Goal: Task Accomplishment & Management: Use online tool/utility

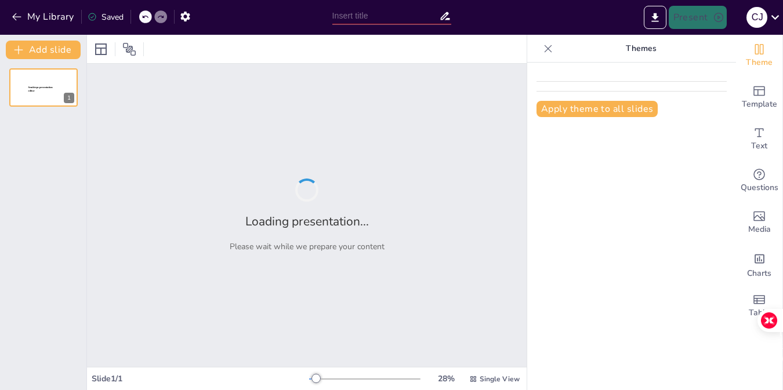
type input "Estrategias para la Inclusión de Granos y Forrajes en Raciones Animales"
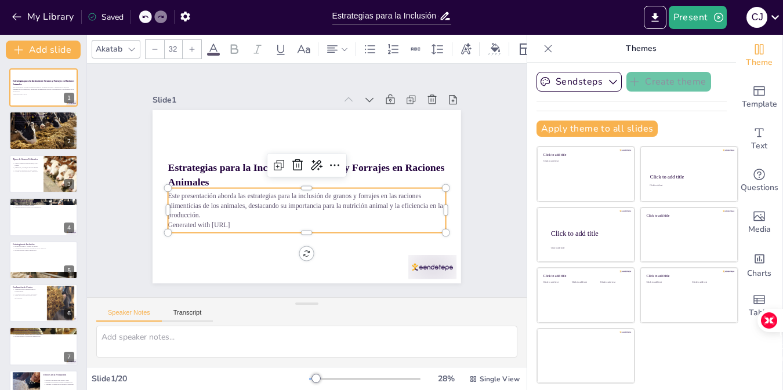
click at [270, 214] on p "Este presentación aborda las estrategias para la inclusión de granos y forrajes…" at bounding box center [301, 205] width 277 height 86
click at [244, 223] on p "Generated with Sendsteps.ai" at bounding box center [297, 223] width 273 height 67
click at [244, 223] on p "Generated with Sendsteps.ai" at bounding box center [302, 224] width 277 height 38
click at [293, 161] on icon at bounding box center [299, 164] width 12 height 12
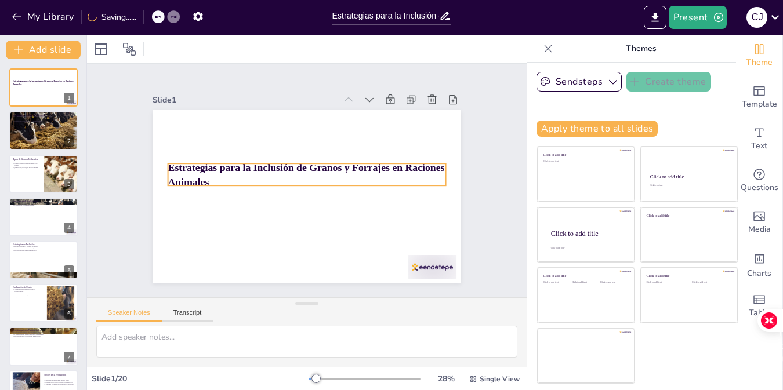
click at [317, 173] on p "Estrategias para la Inclusión de Granos y Forrajes en Raciones Animales" at bounding box center [311, 175] width 226 height 207
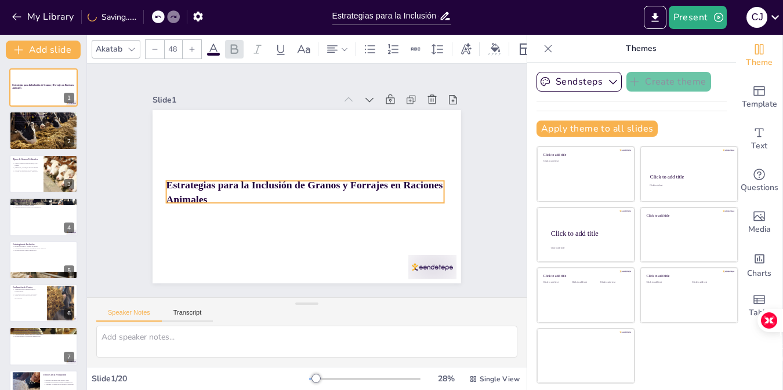
drag, startPoint x: 299, startPoint y: 180, endPoint x: 297, endPoint y: 197, distance: 17.5
click at [297, 197] on p "Estrategias para la Inclusión de Granos y Forrajes en Raciones Animales" at bounding box center [303, 191] width 279 height 57
click at [312, 153] on icon at bounding box center [320, 161] width 17 height 17
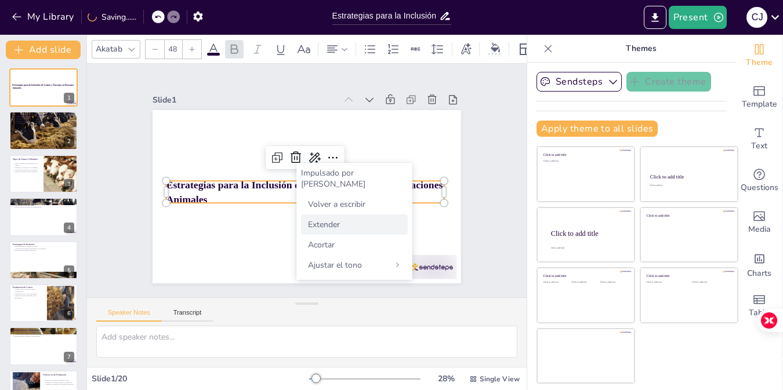
click at [357, 215] on div "Extender" at bounding box center [354, 225] width 107 height 20
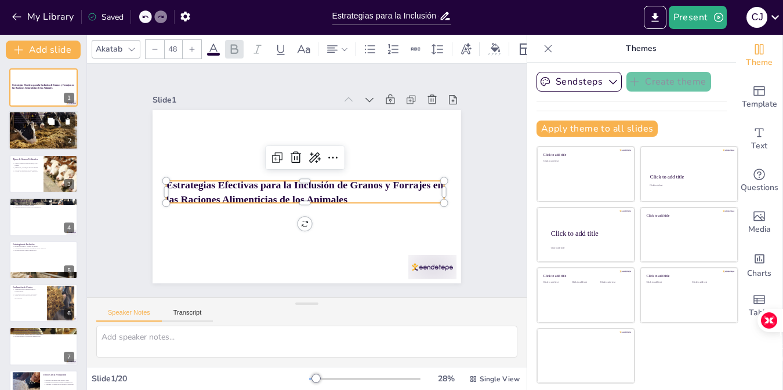
click at [55, 146] on div at bounding box center [44, 130] width 70 height 39
type textarea "La nutrición animal se considera uno de los pilares fundamentales en la producc…"
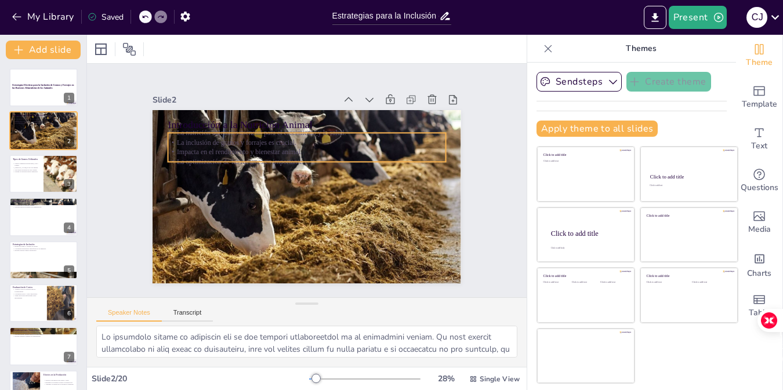
click at [281, 149] on p "Impacta en el rendimiento y bienestar animal." at bounding box center [320, 155] width 245 height 147
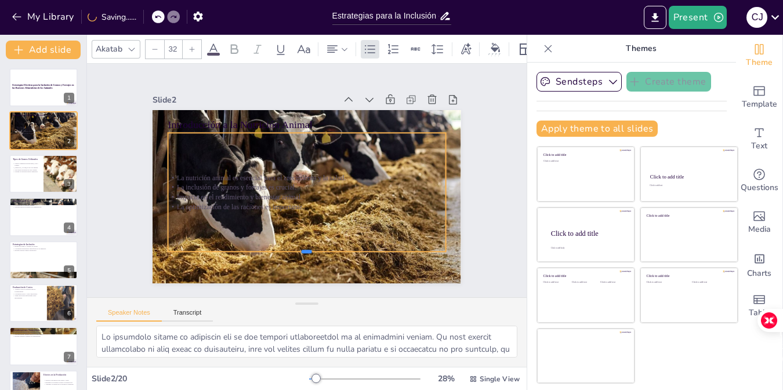
drag, startPoint x: 292, startPoint y: 158, endPoint x: 292, endPoint y: 250, distance: 92.2
click at [292, 250] on div at bounding box center [299, 256] width 277 height 38
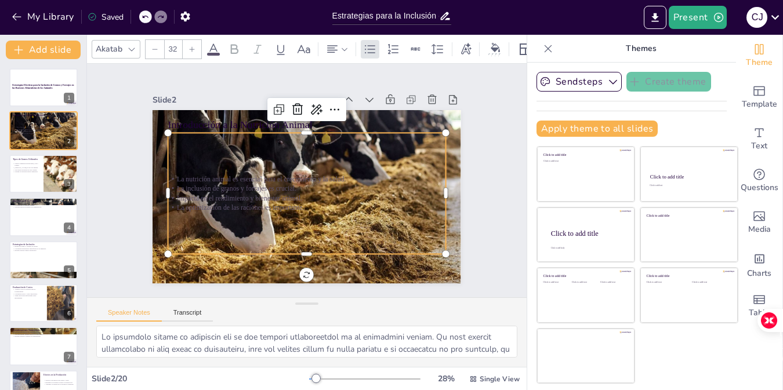
click at [214, 42] on icon at bounding box center [213, 49] width 14 height 14
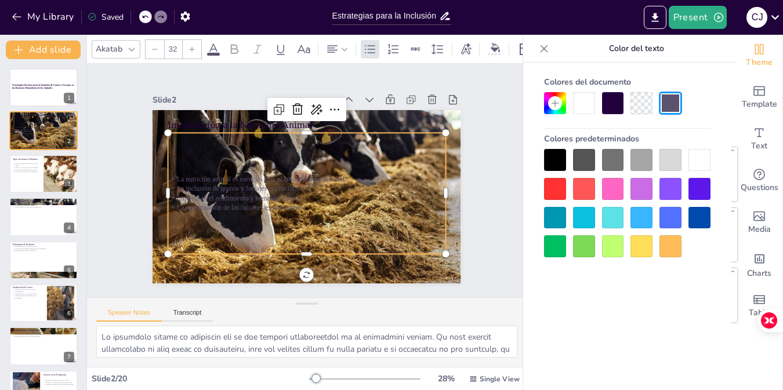
click at [214, 42] on icon at bounding box center [213, 49] width 14 height 14
click at [217, 46] on icon at bounding box center [213, 49] width 14 height 14
click at [293, 200] on p "La optimización de las raciones es importante." at bounding box center [298, 206] width 267 height 95
click at [215, 79] on div "Slide 1 Estrategias Efectivas para la Inclusión de Granos y Forrajes en las Rac…" at bounding box center [306, 181] width 365 height 314
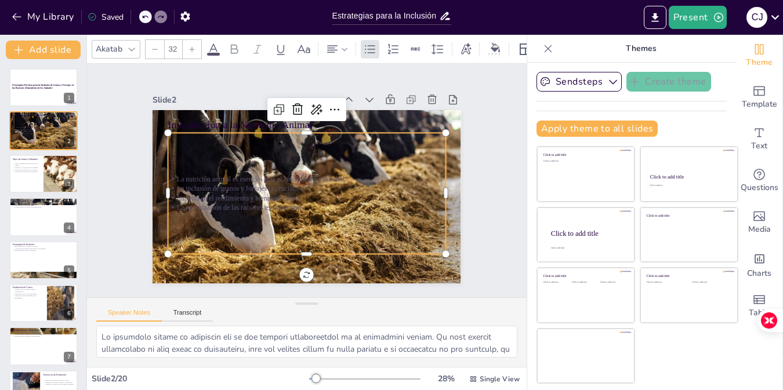
click at [234, 207] on p "La optimización de las raciones es importante." at bounding box center [298, 206] width 267 height 95
click at [211, 42] on icon at bounding box center [213, 49] width 14 height 14
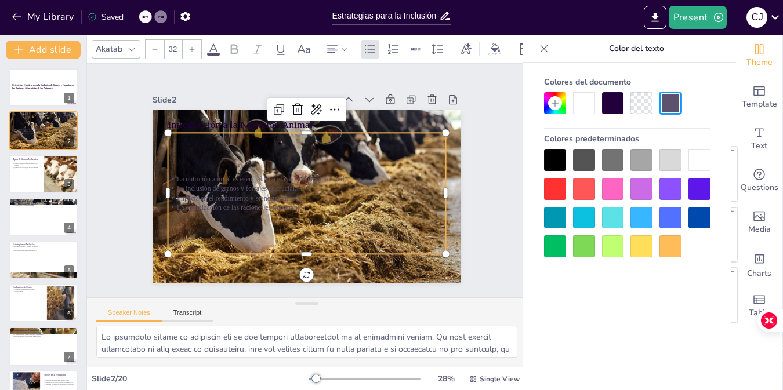
click at [694, 168] on div at bounding box center [699, 160] width 22 height 22
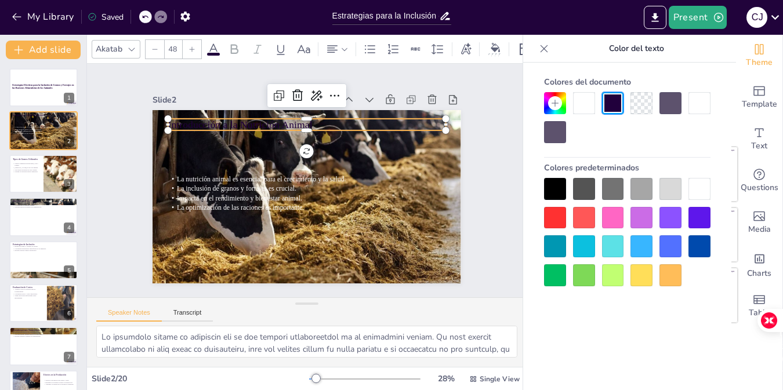
click at [264, 119] on p "Introducción a la Nutrición Animal" at bounding box center [351, 147] width 175 height 233
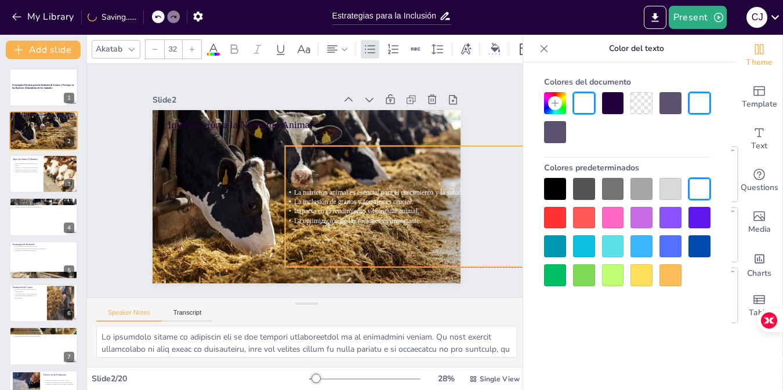
drag, startPoint x: 242, startPoint y: 181, endPoint x: 359, endPoint y: 194, distance: 117.8
click at [359, 194] on span "La inclusión de granos y forrajes es crucial." at bounding box center [332, 225] width 101 height 77
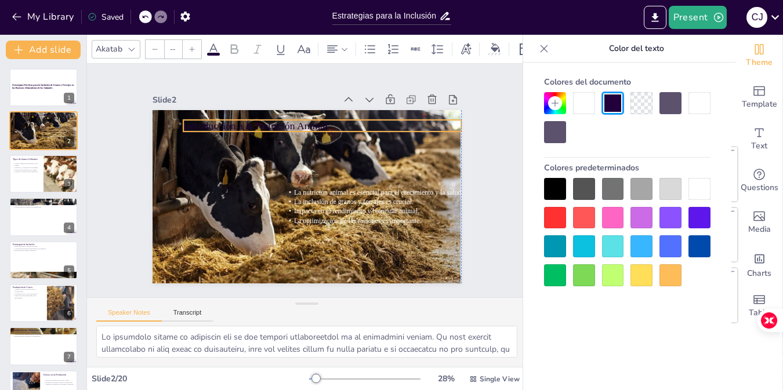
type input "48"
drag, startPoint x: 261, startPoint y: 115, endPoint x: 307, endPoint y: 120, distance: 46.1
click at [307, 120] on p "Introducción a la Nutrición Animal" at bounding box center [372, 159] width 248 height 151
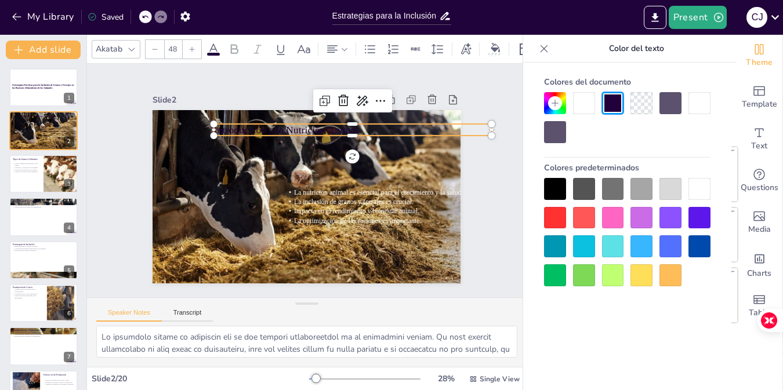
click at [702, 193] on div at bounding box center [699, 189] width 22 height 22
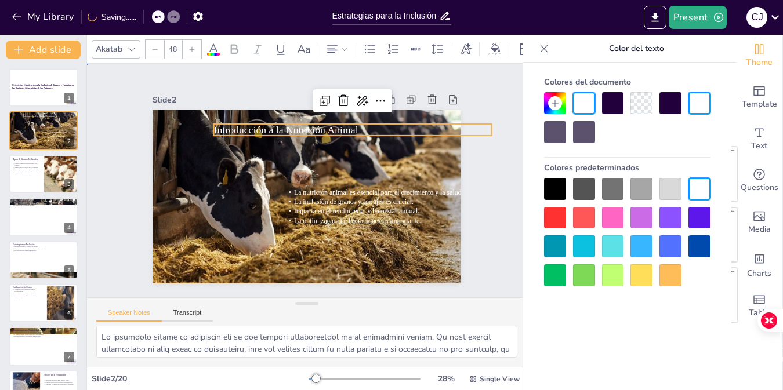
click at [102, 198] on div "Slide 1 Estrategias Efectivas para la Inclusión de Granos y Forrajes en las Rac…" at bounding box center [306, 180] width 478 height 320
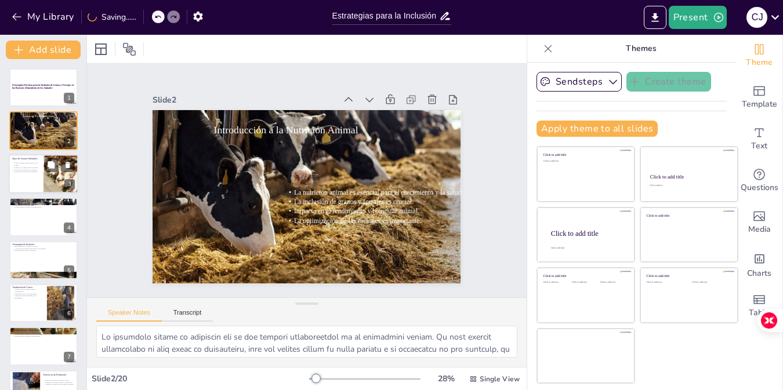
click at [43, 168] on div at bounding box center [61, 173] width 70 height 39
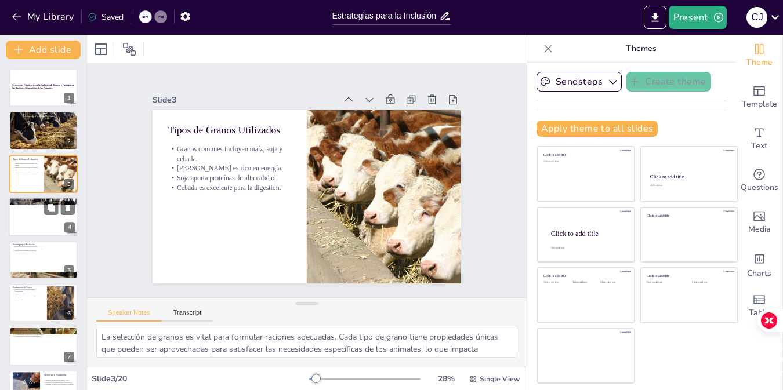
click at [21, 213] on div at bounding box center [44, 216] width 70 height 39
type textarea "La fibra es un componente esencial en la dieta de los animales, especialmente e…"
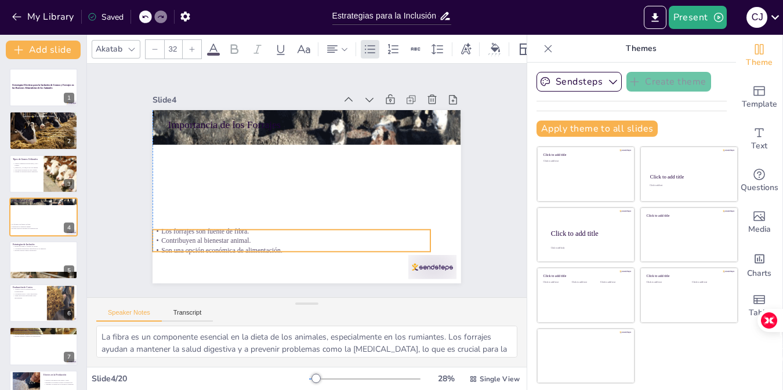
drag, startPoint x: 224, startPoint y: 143, endPoint x: 208, endPoint y: 241, distance: 98.7
click at [208, 241] on p "Contribuyen al bienestar animal." at bounding box center [263, 224] width 245 height 147
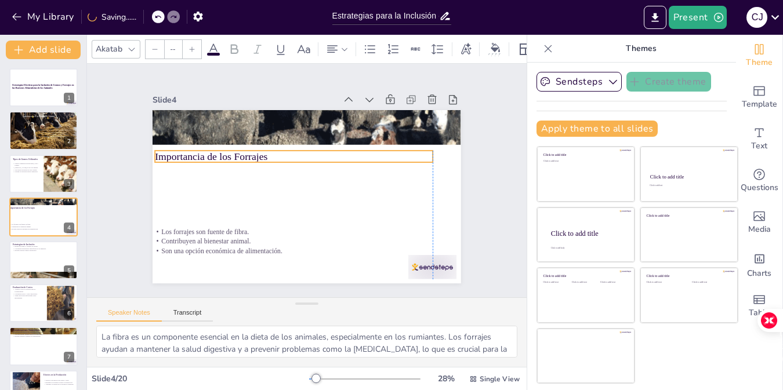
type input "48"
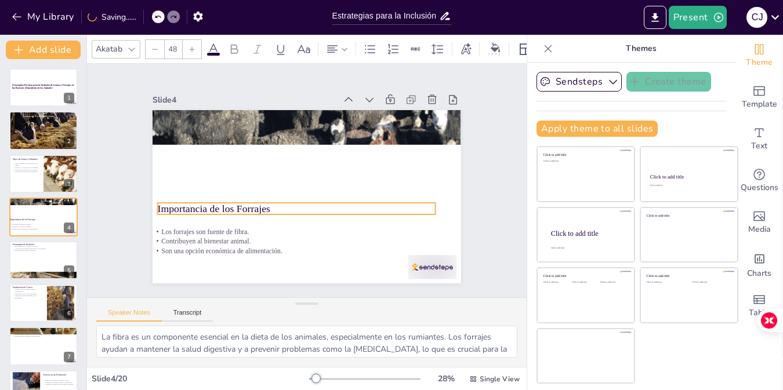
drag, startPoint x: 191, startPoint y: 179, endPoint x: 199, endPoint y: 204, distance: 26.8
click at [199, 204] on p "Importancia de los Forrajes" at bounding box center [288, 203] width 268 height 99
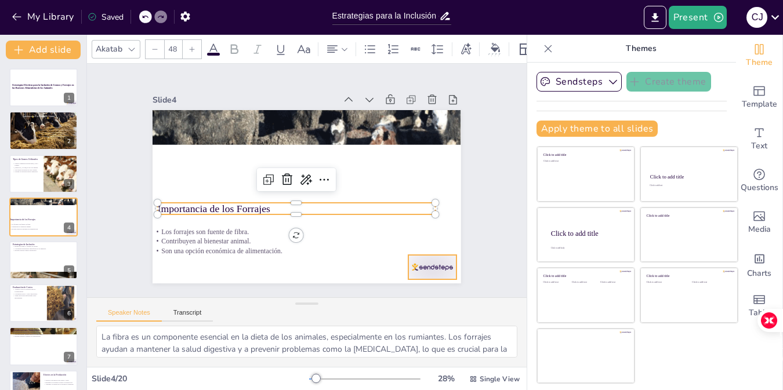
click at [419, 283] on div at bounding box center [399, 302] width 53 height 38
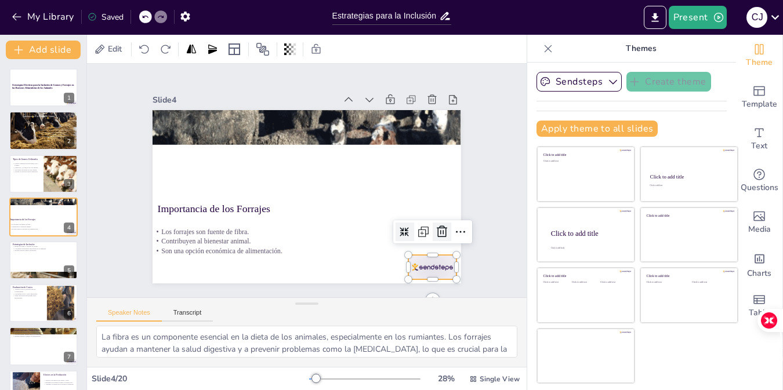
click at [436, 250] on icon at bounding box center [428, 258] width 16 height 16
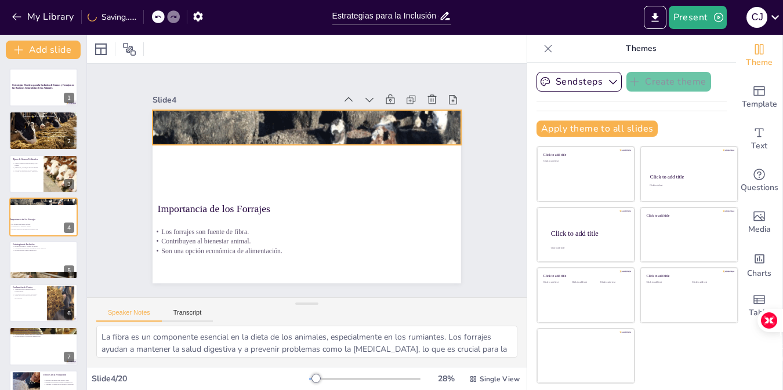
click at [348, 114] on div at bounding box center [323, 129] width 364 height 313
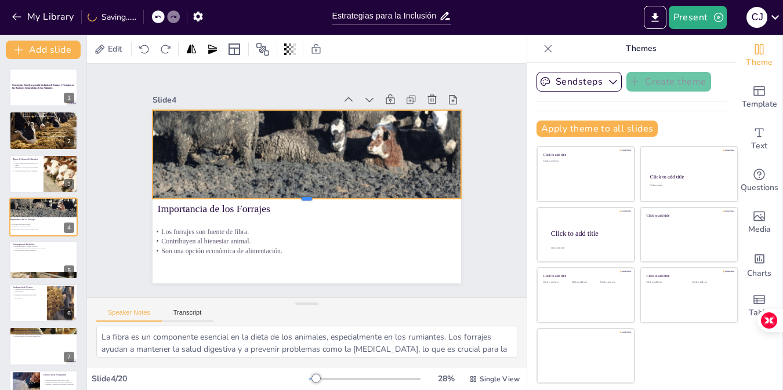
drag, startPoint x: 297, startPoint y: 140, endPoint x: 299, endPoint y: 194, distance: 53.9
click at [299, 194] on div at bounding box center [297, 202] width 285 height 134
click at [473, 176] on div "Slide 1 Estrategias Efectivas para la Inclusión de Granos y Forrajes en las Rac…" at bounding box center [307, 180] width 408 height 279
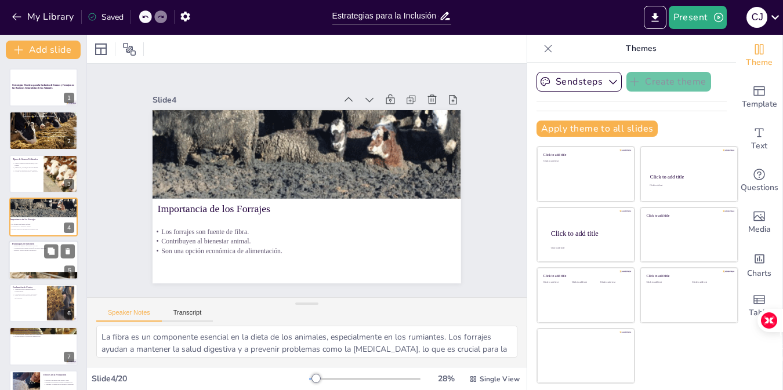
click at [36, 273] on div at bounding box center [44, 276] width 70 height 46
click at [30, 284] on div at bounding box center [44, 303] width 70 height 39
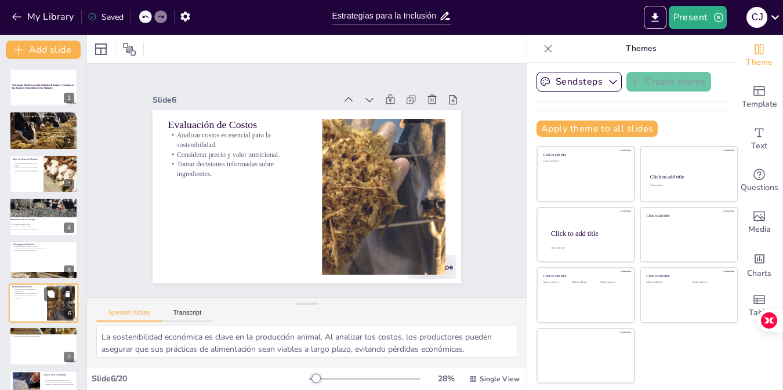
scroll to position [79, 0]
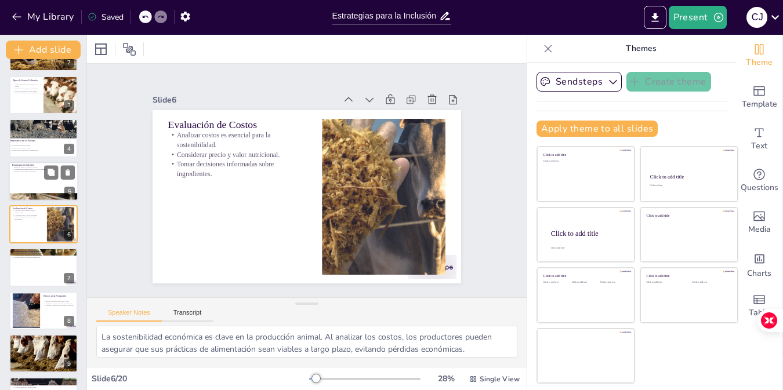
click at [28, 196] on div at bounding box center [44, 197] width 70 height 46
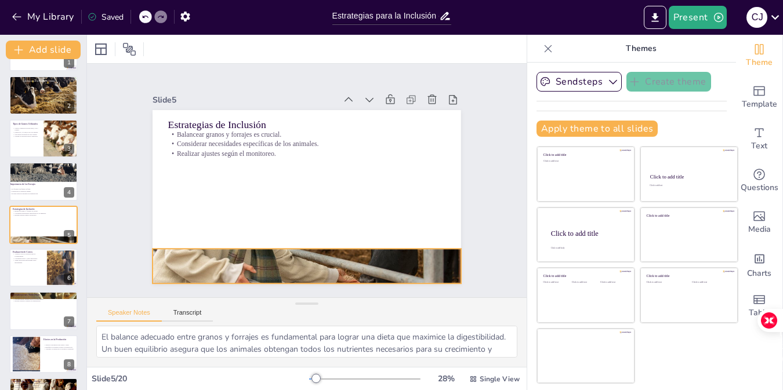
click at [251, 257] on div at bounding box center [289, 264] width 344 height 265
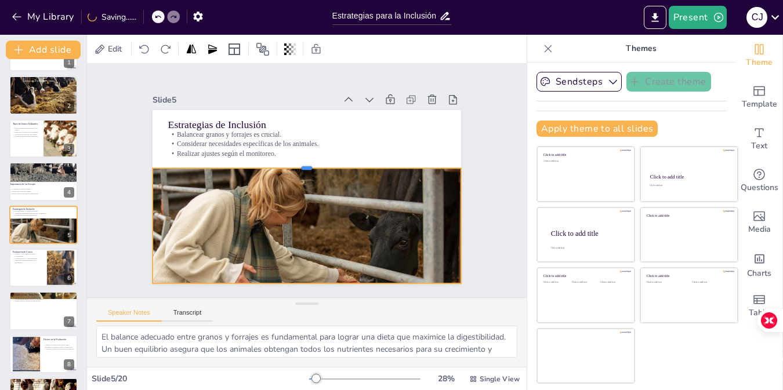
drag, startPoint x: 300, startPoint y: 242, endPoint x: 303, endPoint y: 162, distance: 80.7
click at [303, 162] on div at bounding box center [317, 166] width 255 height 188
click at [50, 270] on div at bounding box center [61, 267] width 41 height 35
type textarea "La sostenibilidad económica es clave en la producción animal. Al analizar los c…"
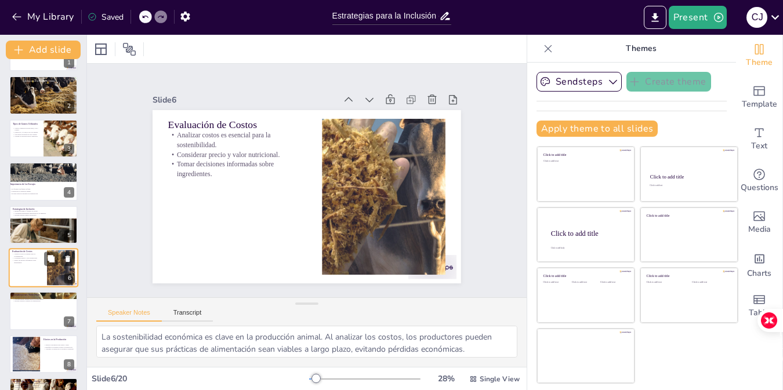
scroll to position [79, 0]
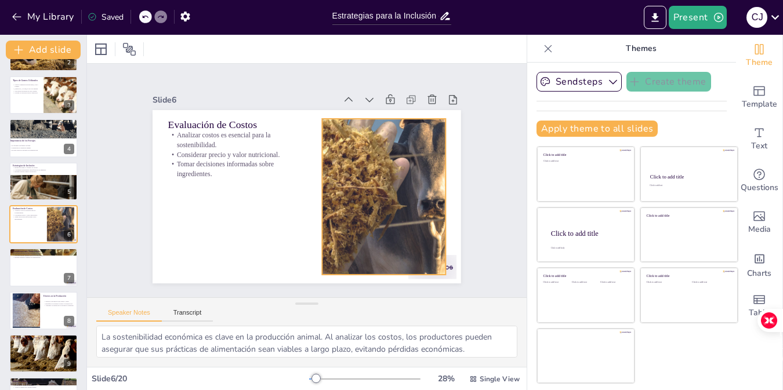
click at [343, 213] on div at bounding box center [375, 220] width 222 height 205
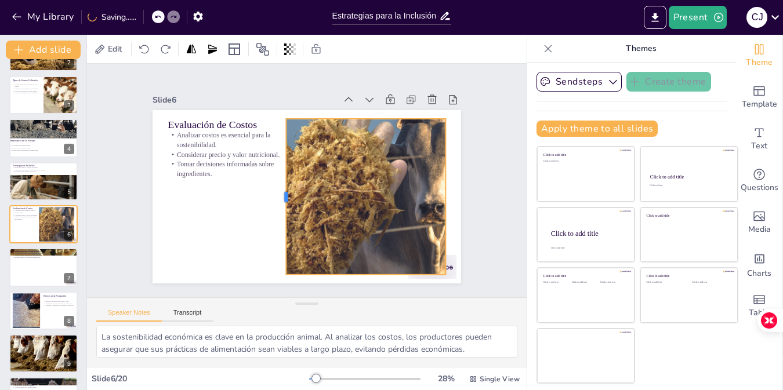
drag, startPoint x: 313, startPoint y: 191, endPoint x: 277, endPoint y: 188, distance: 36.1
click at [277, 188] on div at bounding box center [277, 185] width 72 height 146
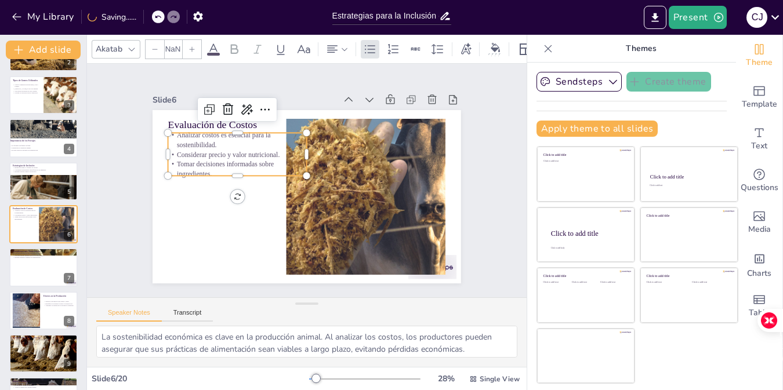
type input "32"
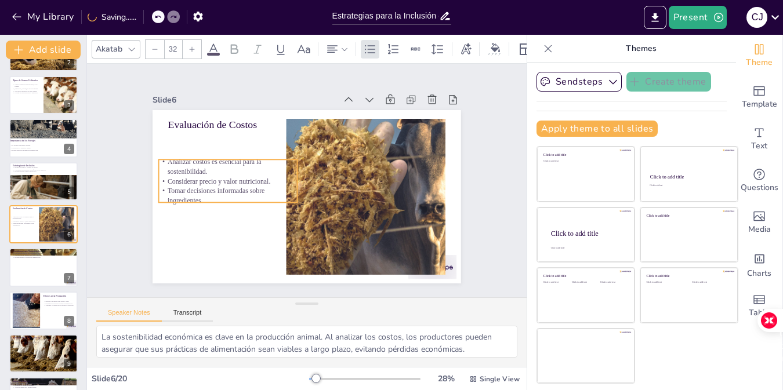
drag, startPoint x: 197, startPoint y: 158, endPoint x: 188, endPoint y: 184, distance: 28.2
click at [188, 184] on p "Tomar decisiones informadas sobre ingredientes." at bounding box center [229, 162] width 135 height 74
click at [44, 268] on div at bounding box center [44, 267] width 70 height 39
type textarea "Los nutrientes son componentes clave en la dieta animal. Al formular raciones, …"
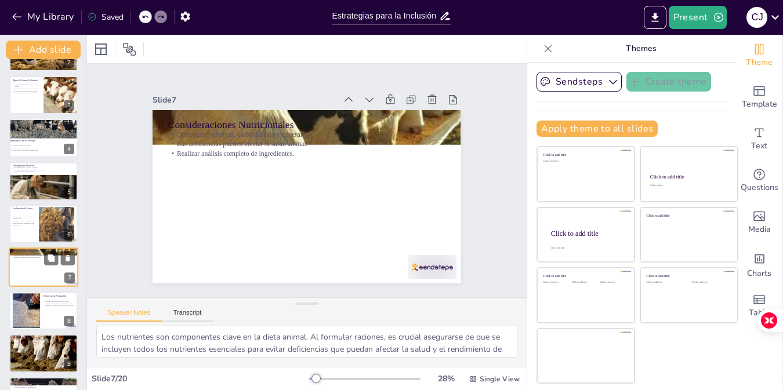
scroll to position [122, 0]
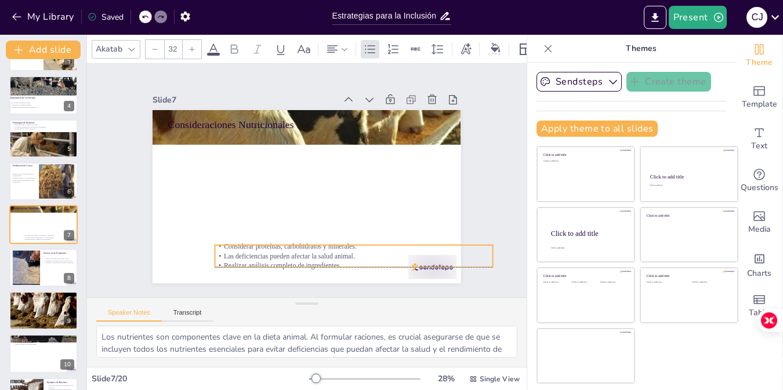
drag, startPoint x: 234, startPoint y: 140, endPoint x: 282, endPoint y: 254, distance: 124.0
click at [282, 254] on p "Las deficiencias pueden afectar la salud animal." at bounding box center [328, 267] width 267 height 95
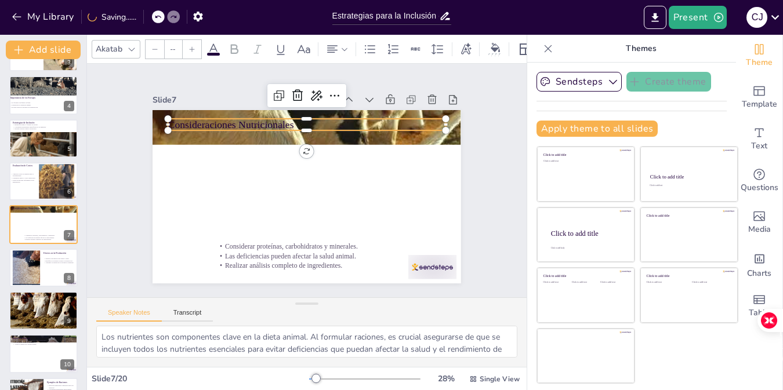
type input "48"
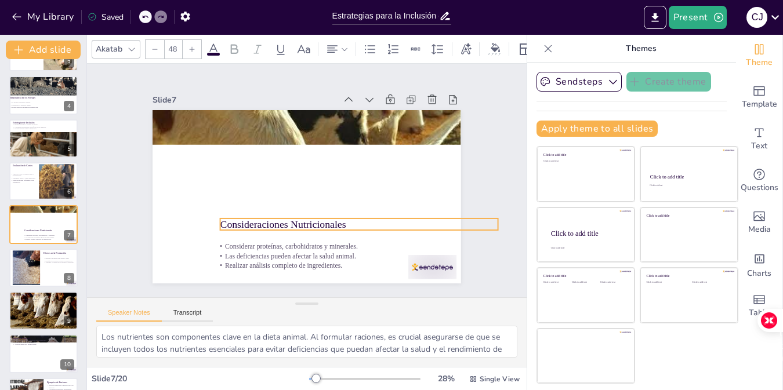
drag, startPoint x: 215, startPoint y: 121, endPoint x: 267, endPoint y: 221, distance: 112.6
click at [267, 221] on p "Consideraciones Nutricionales" at bounding box center [353, 229] width 277 height 43
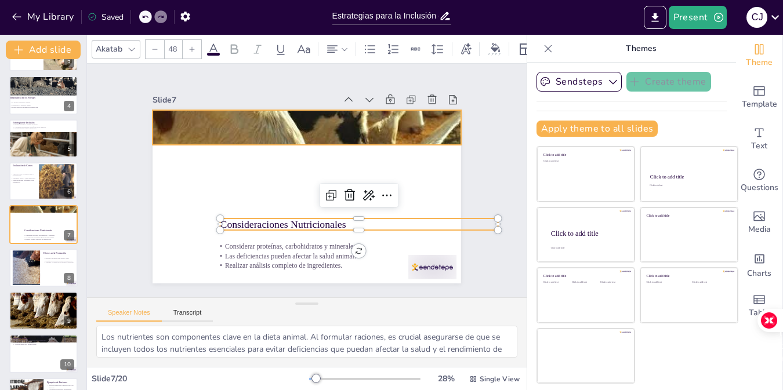
click at [250, 115] on div at bounding box center [317, 128] width 345 height 269
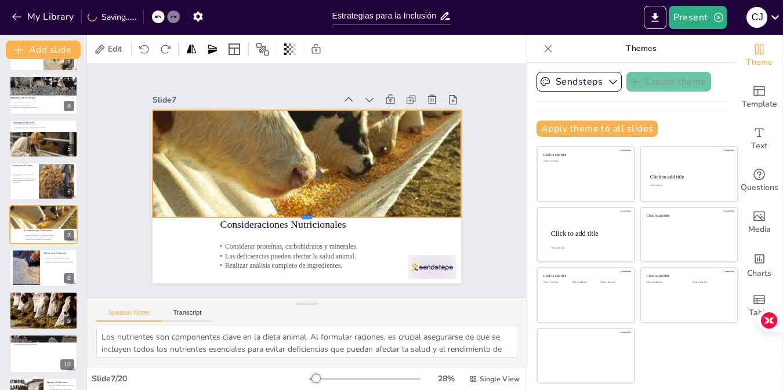
drag, startPoint x: 298, startPoint y: 140, endPoint x: 311, endPoint y: 213, distance: 73.7
click at [311, 213] on div at bounding box center [294, 220] width 296 height 104
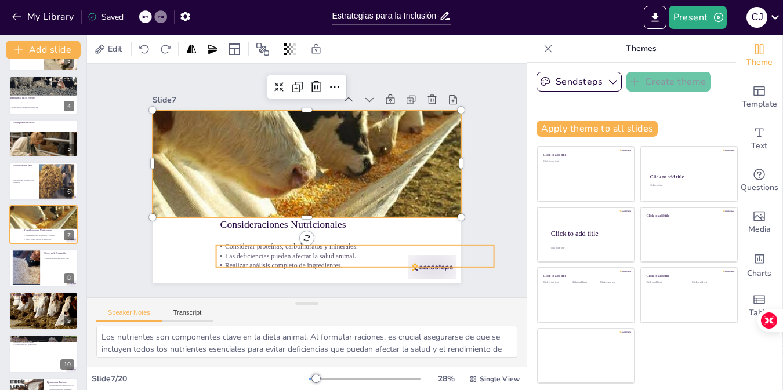
click at [423, 265] on div "Consideraciones Nutricionales Considerar proteínas, carbohidratos y minerales. …" at bounding box center [299, 194] width 354 height 304
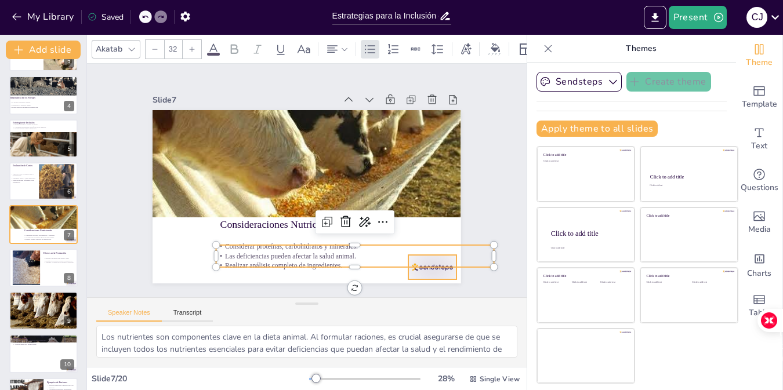
click at [436, 275] on div at bounding box center [412, 292] width 52 height 34
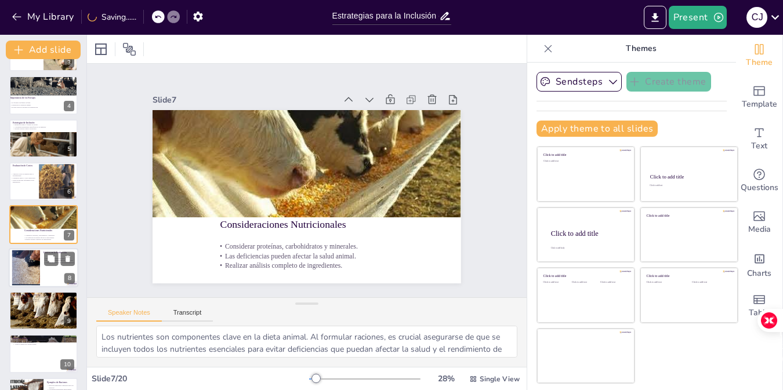
click at [39, 269] on div at bounding box center [26, 267] width 71 height 35
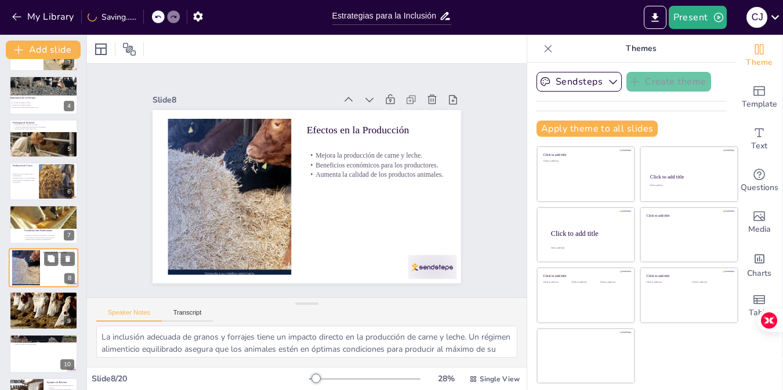
scroll to position [165, 0]
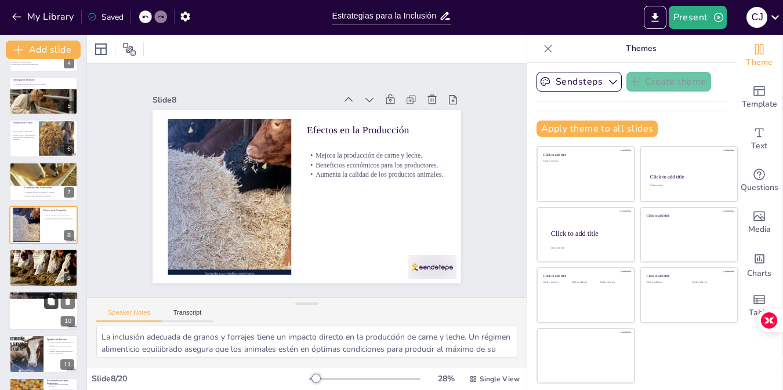
click at [56, 299] on button at bounding box center [51, 302] width 14 height 14
type textarea "La sostenibilidad es un aspecto clave en la producción animal moderna. La inclu…"
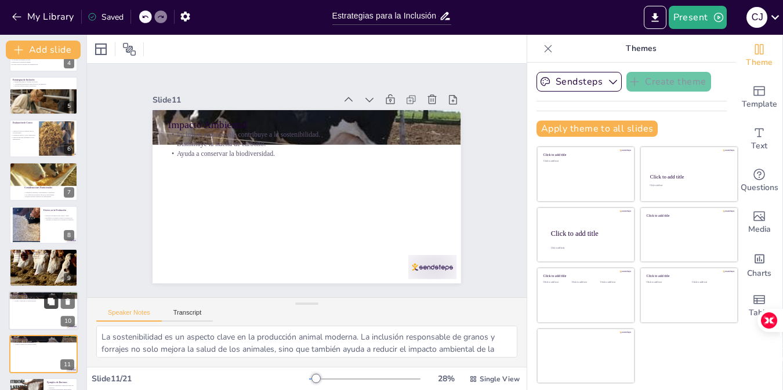
scroll to position [294, 0]
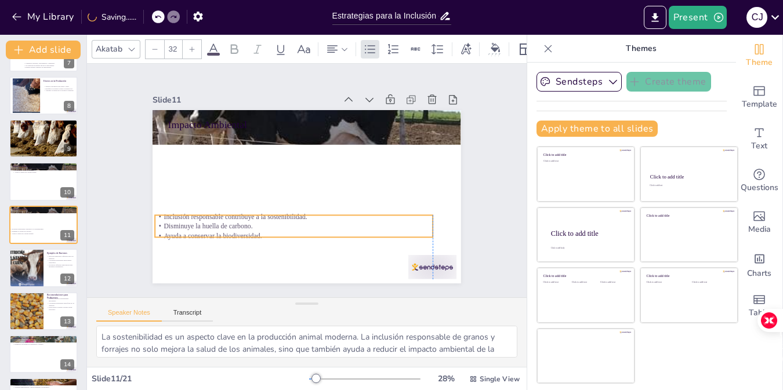
drag, startPoint x: 188, startPoint y: 139, endPoint x: 176, endPoint y: 222, distance: 83.2
click at [176, 222] on p "Disminuye la huella de carbono." at bounding box center [284, 222] width 273 height 67
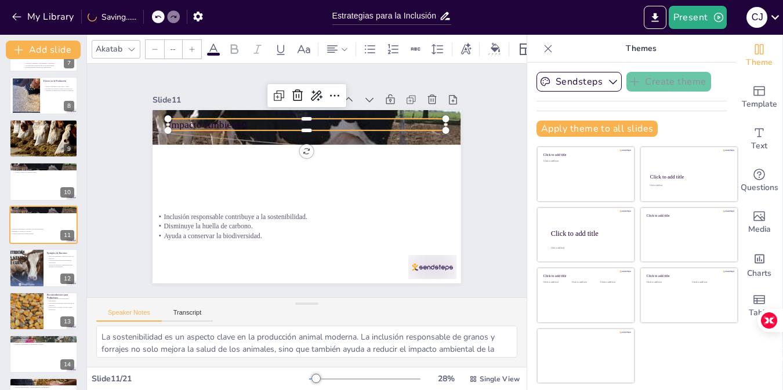
type input "48"
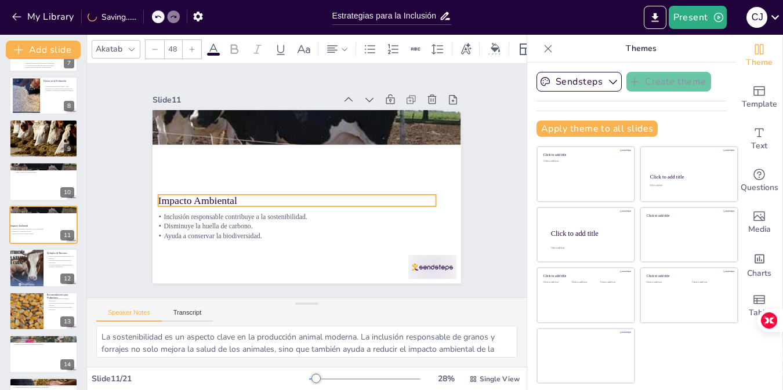
drag, startPoint x: 187, startPoint y: 120, endPoint x: 177, endPoint y: 196, distance: 76.6
click at [177, 196] on p "Impacto Ambiental" at bounding box center [291, 196] width 268 height 99
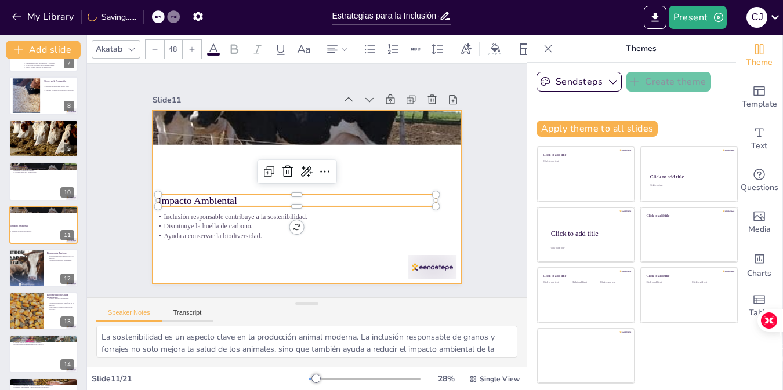
click at [202, 133] on div at bounding box center [322, 130] width 365 height 317
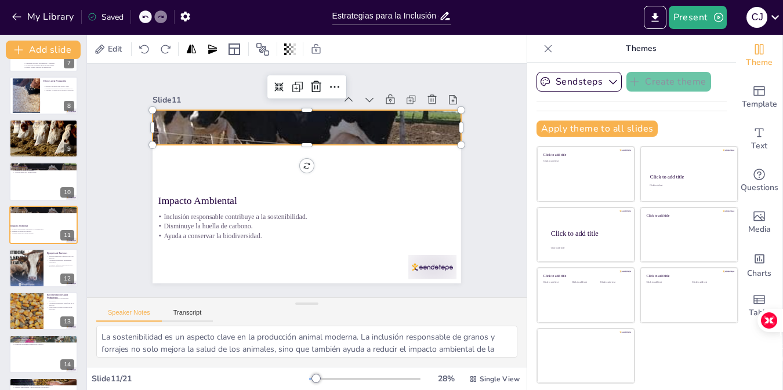
click at [296, 140] on div at bounding box center [322, 130] width 365 height 317
click at [299, 135] on div at bounding box center [328, 131] width 376 height 339
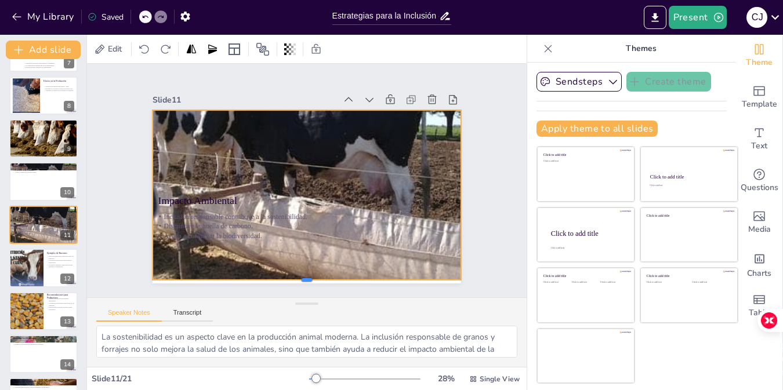
drag, startPoint x: 306, startPoint y: 144, endPoint x: 323, endPoint y: 279, distance: 136.2
click at [323, 279] on div at bounding box center [274, 279] width 296 height 104
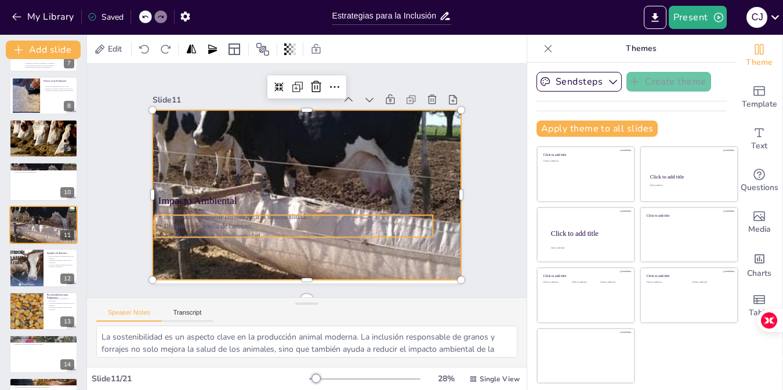
click at [230, 224] on p "Disminuye la huella de carbono." at bounding box center [276, 217] width 257 height 122
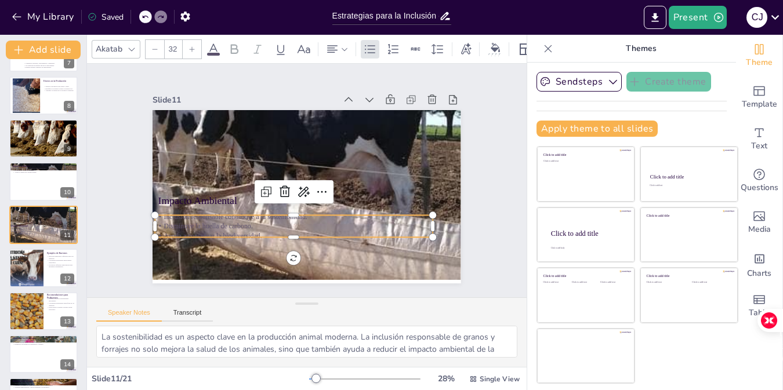
click at [209, 44] on icon at bounding box center [213, 49] width 14 height 14
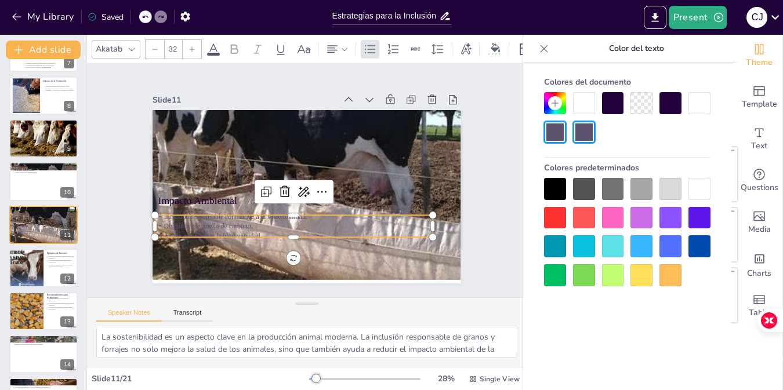
click at [701, 190] on div at bounding box center [699, 189] width 22 height 22
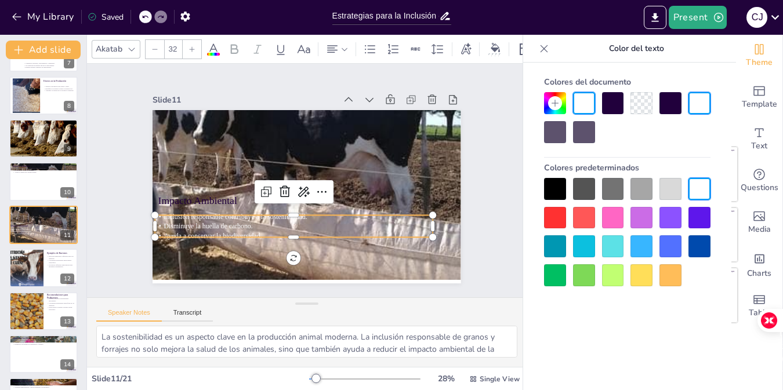
click at [289, 232] on p "Ayuda a conservar la biodiversidad." at bounding box center [277, 228] width 267 height 95
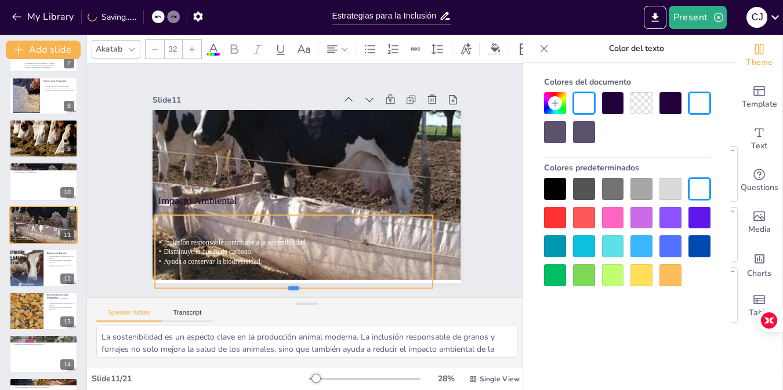
drag, startPoint x: 284, startPoint y: 233, endPoint x: 304, endPoint y: 284, distance: 54.9
click at [304, 284] on div at bounding box center [282, 291] width 277 height 38
click at [702, 245] on div at bounding box center [699, 246] width 22 height 22
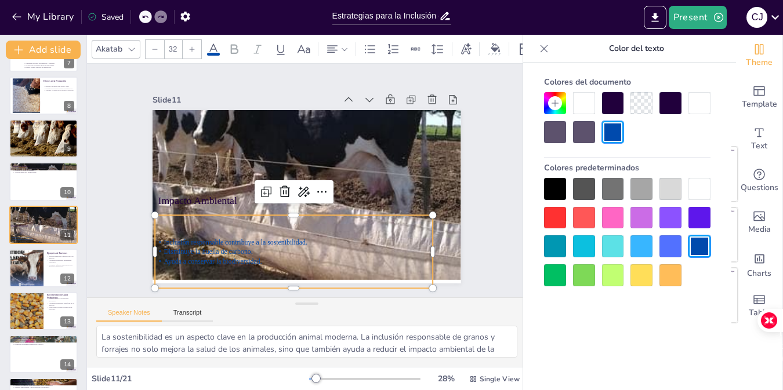
click at [560, 191] on div at bounding box center [555, 189] width 22 height 22
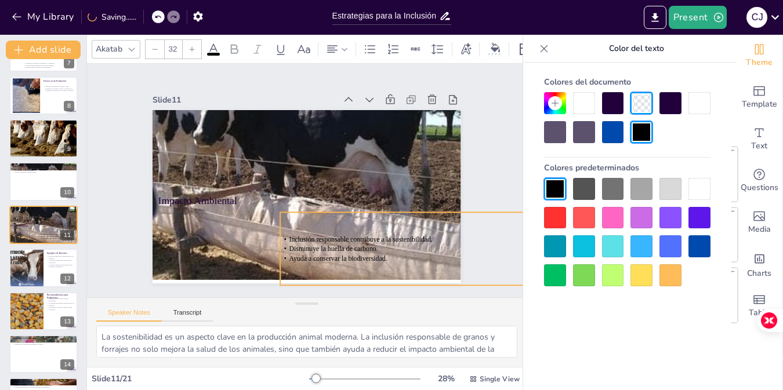
drag, startPoint x: 228, startPoint y: 251, endPoint x: 353, endPoint y: 248, distance: 125.3
click at [353, 248] on span "Disminuye la huella de carbono." at bounding box center [319, 253] width 89 height 26
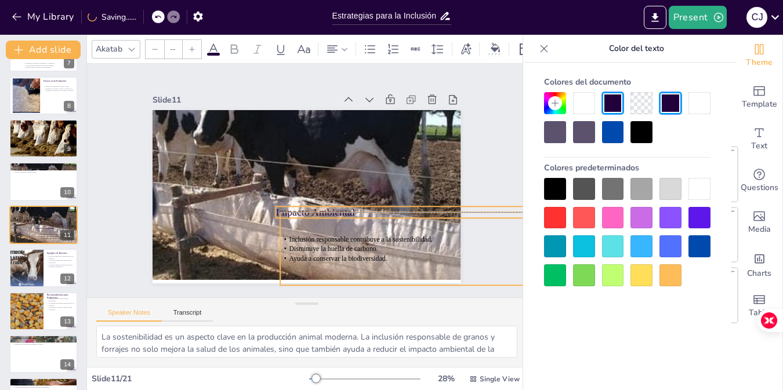
type input "48"
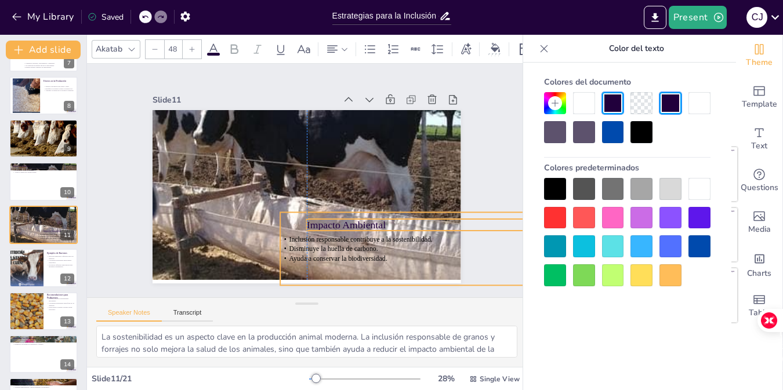
drag, startPoint x: 198, startPoint y: 199, endPoint x: 345, endPoint y: 223, distance: 149.3
click at [345, 143] on div "Impacto Ambiental Inclusión responsable contribuye a la sostenibilidad. Disminu…" at bounding box center [321, 111] width 302 height 64
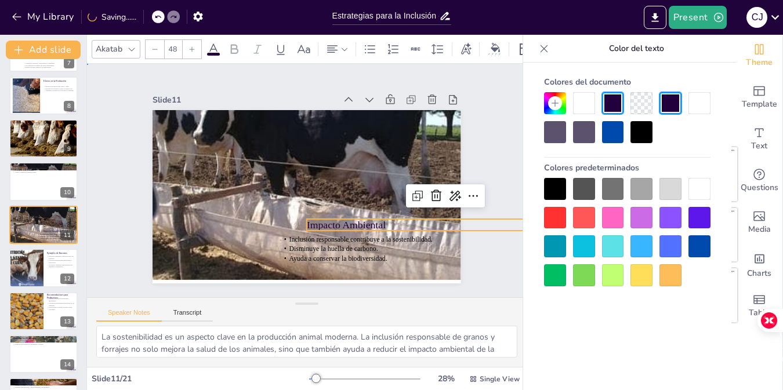
click at [112, 143] on div "Slide 1 Estrategias Efectivas para la Inclusión de Granos y Forrajes en las Rac…" at bounding box center [306, 181] width 423 height 386
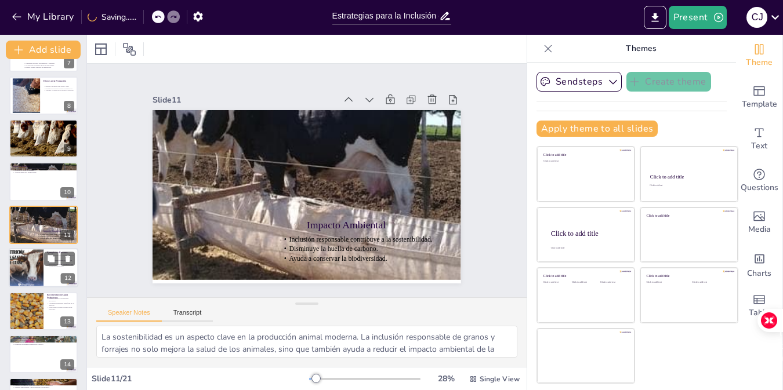
click at [25, 275] on div at bounding box center [26, 267] width 70 height 39
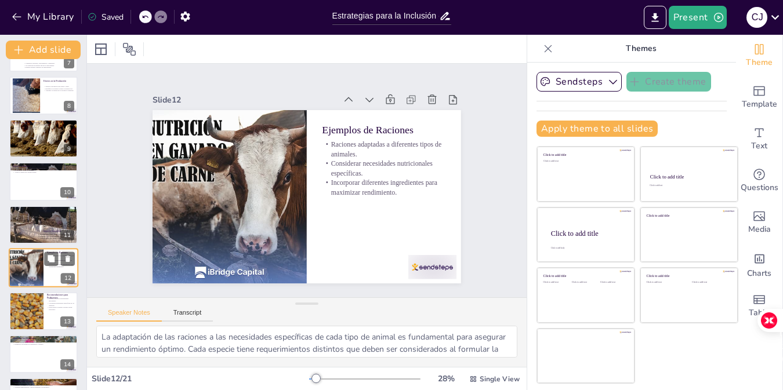
scroll to position [337, 0]
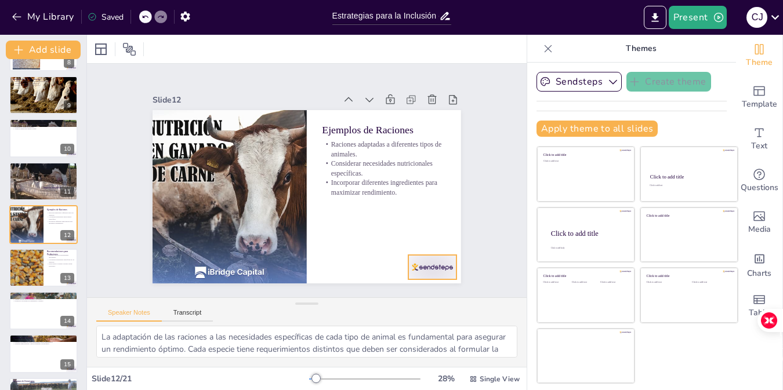
click at [413, 290] on div at bounding box center [387, 311] width 54 height 42
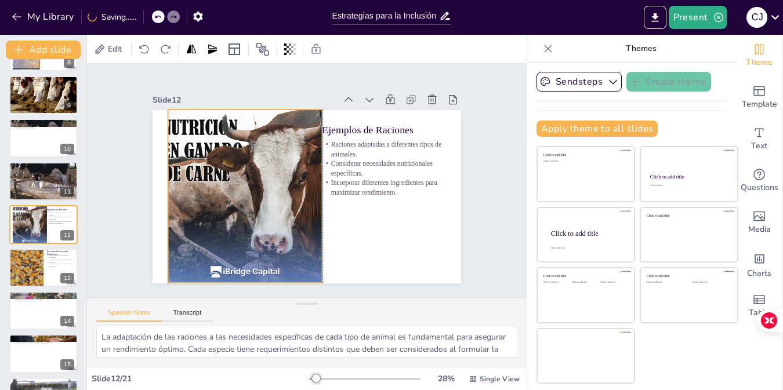
drag, startPoint x: 216, startPoint y: 193, endPoint x: 231, endPoint y: 192, distance: 15.1
click at [231, 192] on div at bounding box center [243, 190] width 325 height 205
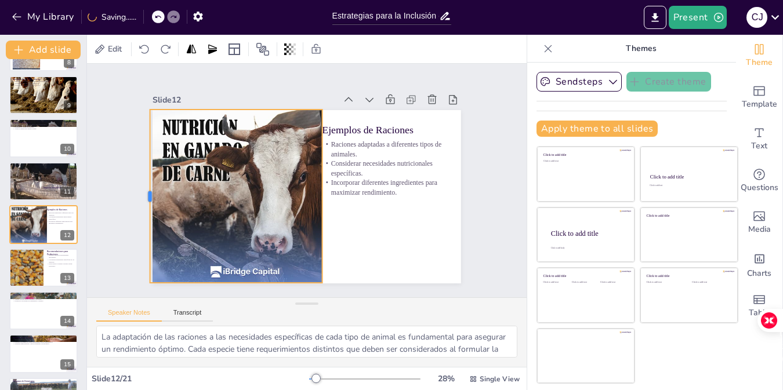
drag, startPoint x: 159, startPoint y: 190, endPoint x: 143, endPoint y: 190, distance: 16.2
click at [143, 190] on div at bounding box center [145, 163] width 45 height 172
click at [98, 183] on div "Slide 1 Estrategias Efectivas para la Inclusión de Granos y Forrajes en las Rac…" at bounding box center [307, 180] width 496 height 393
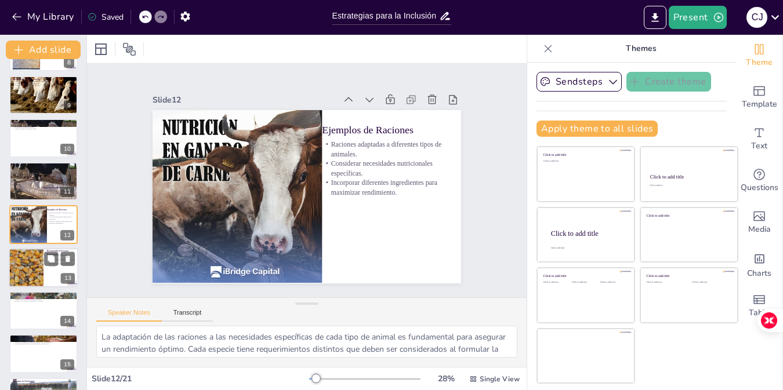
click at [31, 271] on div at bounding box center [26, 267] width 53 height 39
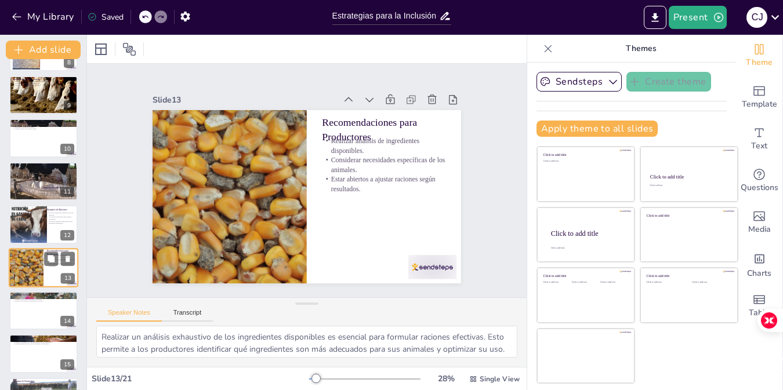
scroll to position [380, 0]
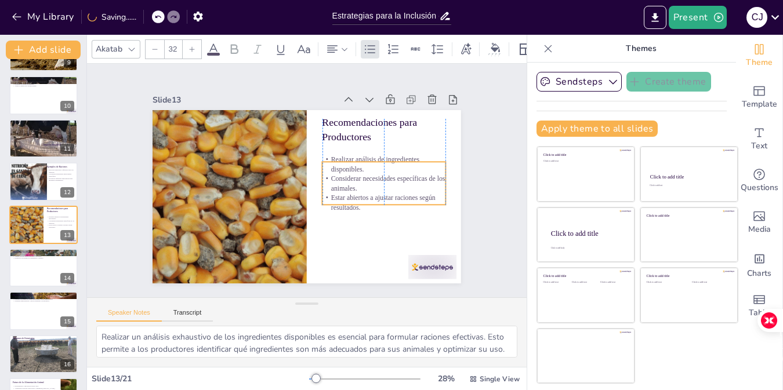
drag, startPoint x: 337, startPoint y: 171, endPoint x: 336, endPoint y: 190, distance: 18.6
click at [336, 197] on p "Estar abiertos a ajustar raciones según resultados." at bounding box center [372, 225] width 123 height 56
click at [49, 278] on div at bounding box center [44, 267] width 70 height 39
click at [40, 292] on div at bounding box center [44, 311] width 70 height 39
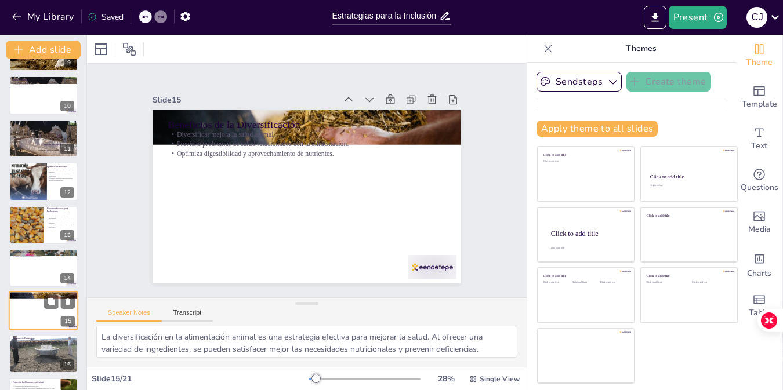
scroll to position [467, 0]
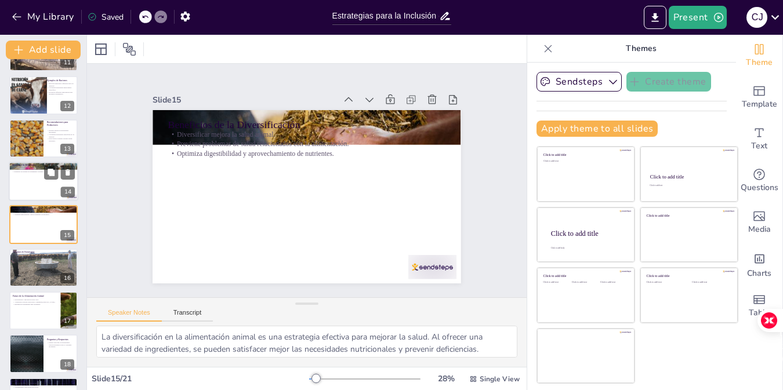
click at [26, 187] on div at bounding box center [44, 181] width 70 height 39
type textarea "El monitoreo del rendimiento animal es una práctica esencial en la producción. …"
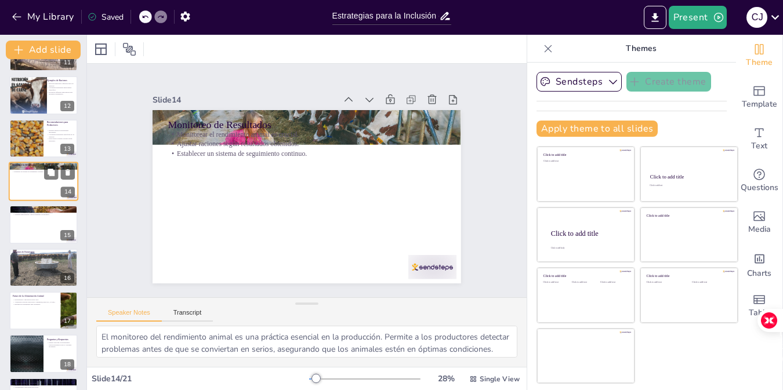
scroll to position [424, 0]
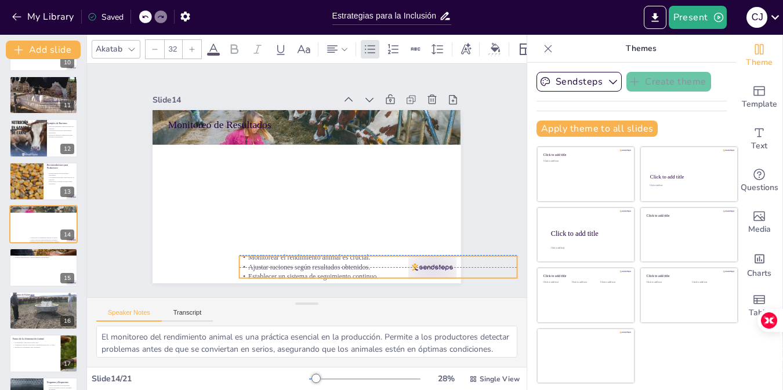
drag, startPoint x: 251, startPoint y: 169, endPoint x: 306, endPoint y: 263, distance: 109.1
click at [306, 263] on p "Ajustar raciones según resultados obtenidos." at bounding box center [313, 292] width 230 height 171
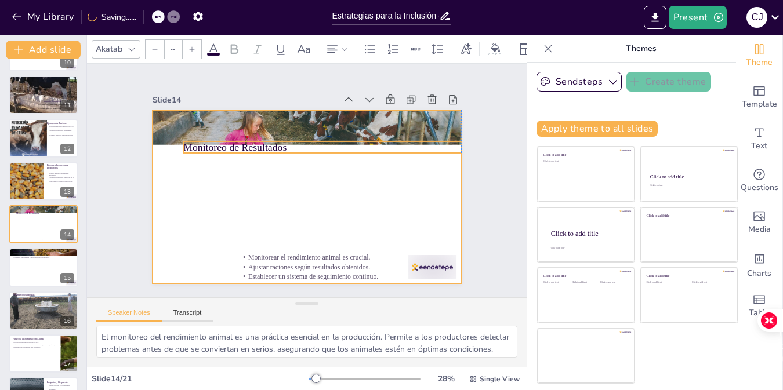
type input "48"
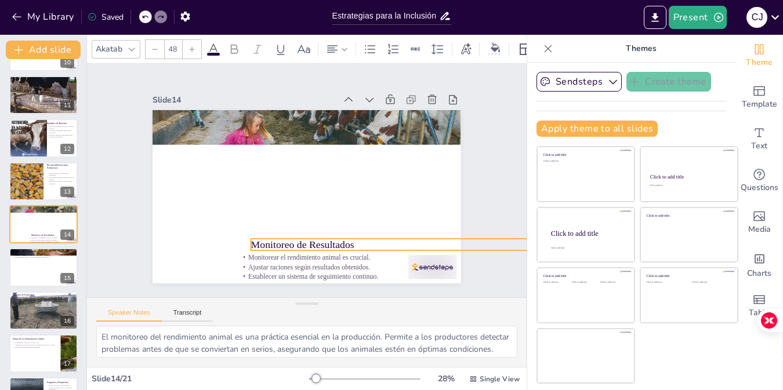
drag, startPoint x: 222, startPoint y: 117, endPoint x: 305, endPoint y: 237, distance: 145.9
click at [305, 237] on p "Monitoreo de Resultados" at bounding box center [347, 277] width 248 height 151
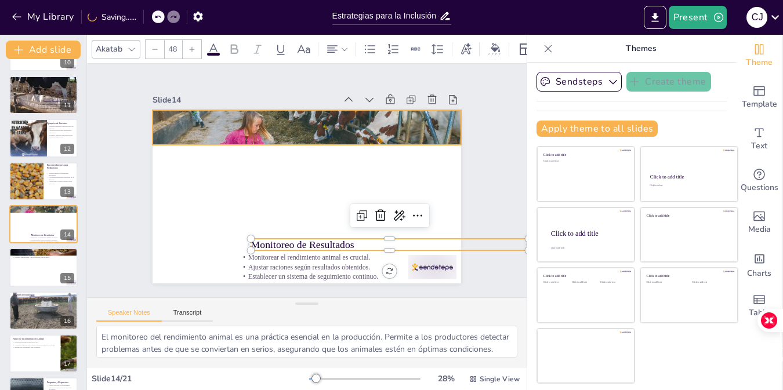
click at [256, 131] on div at bounding box center [312, 127] width 328 height 237
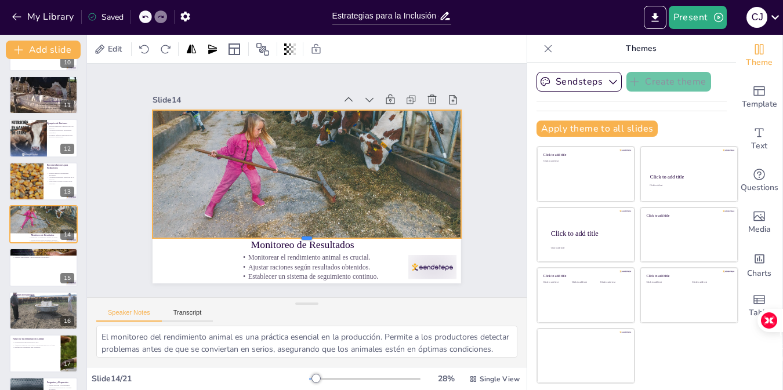
drag, startPoint x: 302, startPoint y: 143, endPoint x: 296, endPoint y: 235, distance: 93.0
click at [296, 235] on div at bounding box center [293, 241] width 303 height 73
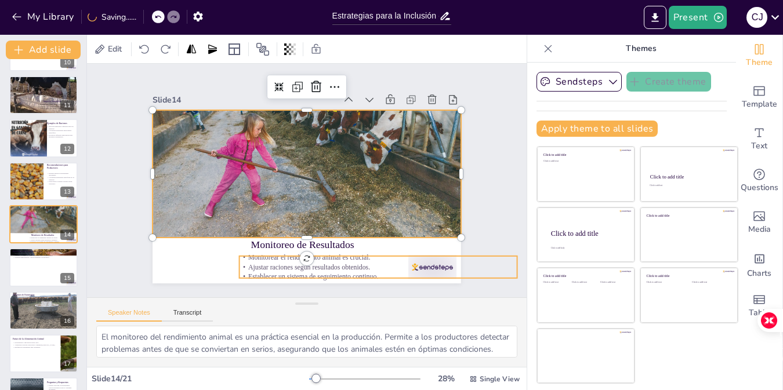
click at [411, 263] on p "Ajustar raciones según resultados obtenidos." at bounding box center [348, 285] width 267 height 95
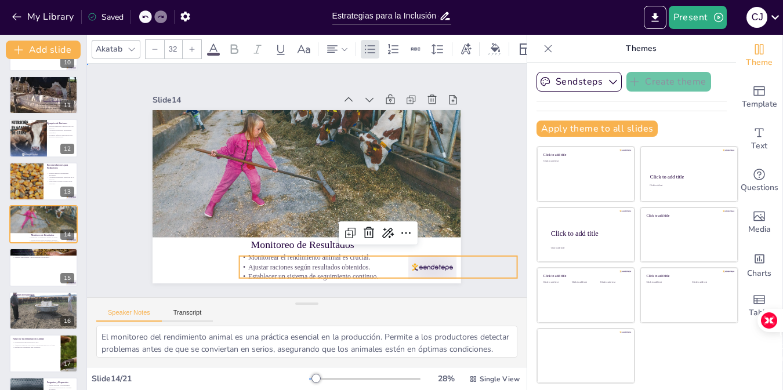
click at [500, 216] on div "Slide 1 Estrategias Efectivas para la Inclusión de Granos y Forrajes en las Rac…" at bounding box center [307, 180] width 496 height 392
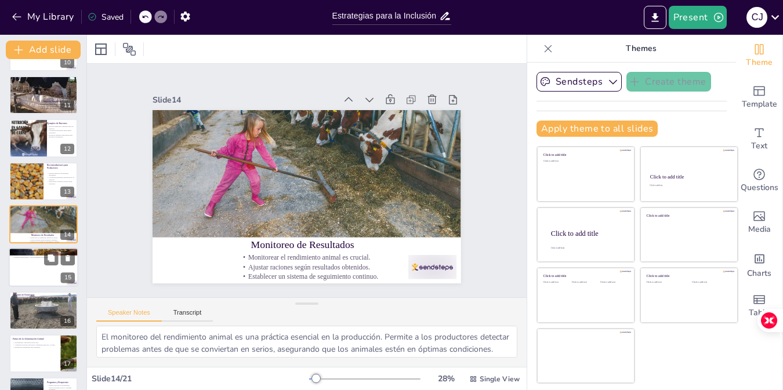
click at [36, 262] on div at bounding box center [44, 267] width 70 height 39
type textarea "La diversificación en la alimentación animal es una estrategia efectiva para me…"
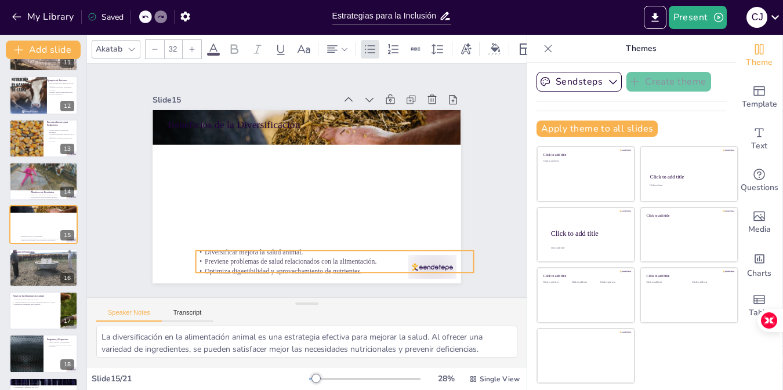
drag, startPoint x: 236, startPoint y: 222, endPoint x: 245, endPoint y: 267, distance: 46.1
click at [245, 267] on p "Optimiza digestibilidad y aprovechamiento de nutrientes." at bounding box center [315, 274] width 273 height 67
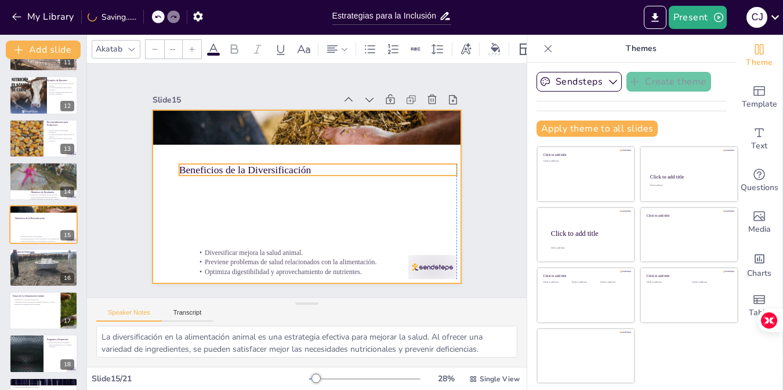
type input "48"
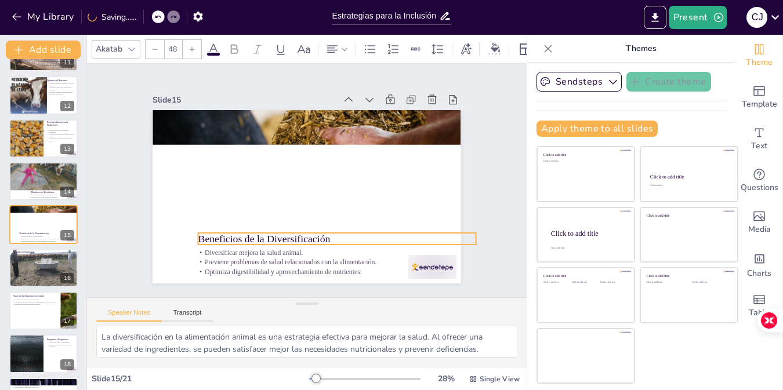
drag, startPoint x: 216, startPoint y: 120, endPoint x: 248, endPoint y: 235, distance: 119.0
click at [248, 235] on p "Beneficios de la Diversificación" at bounding box center [324, 244] width 274 height 72
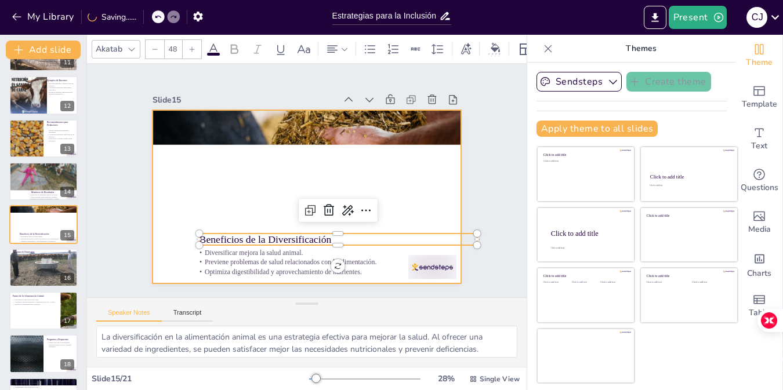
click at [249, 144] on div at bounding box center [305, 197] width 325 height 205
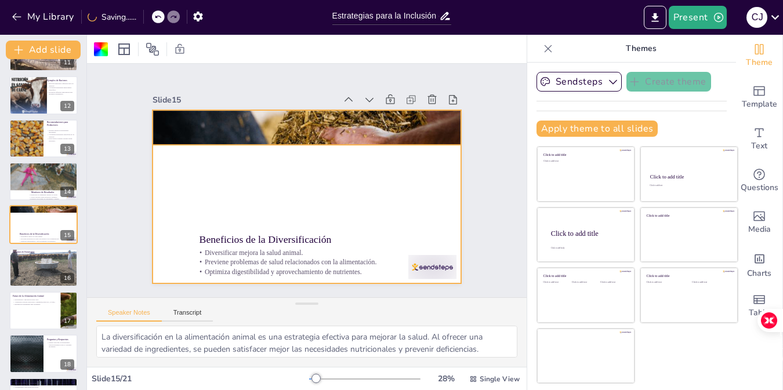
click at [230, 122] on div at bounding box center [334, 135] width 354 height 304
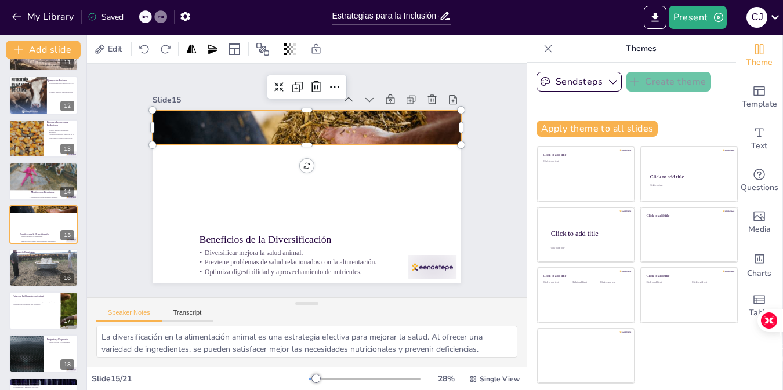
click at [481, 133] on div "Slide 1 Estrategias Efectivas para la Inclusión de Granos y Forrajes en las Rac…" at bounding box center [307, 180] width 426 height 365
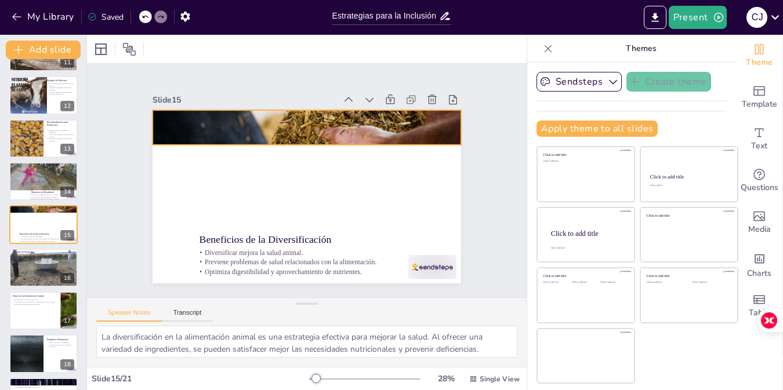
click at [323, 133] on div at bounding box center [334, 135] width 354 height 304
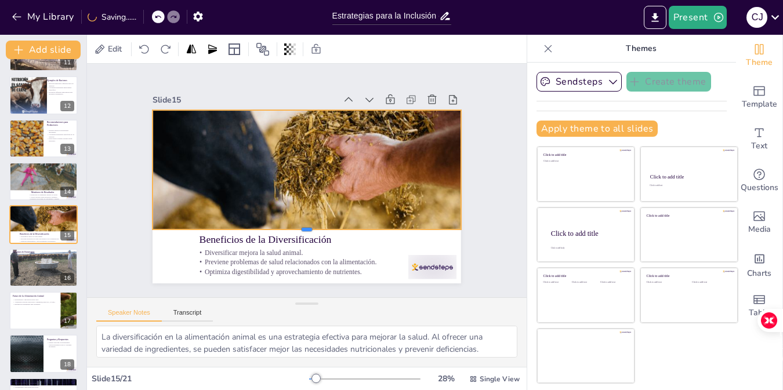
drag, startPoint x: 299, startPoint y: 143, endPoint x: 304, endPoint y: 227, distance: 84.8
click at [304, 227] on div at bounding box center [295, 233] width 303 height 73
click at [100, 256] on div "Slide 1 Estrategias Efectivas para la Inclusión de Granos y Forrajes en las Rac…" at bounding box center [306, 181] width 478 height 320
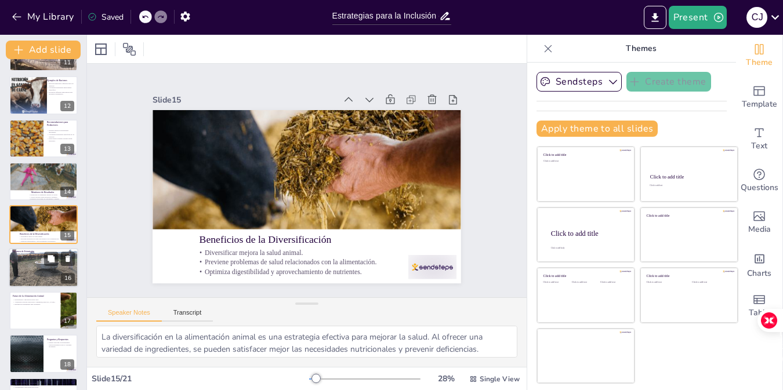
click at [38, 280] on div at bounding box center [44, 268] width 70 height 46
type textarea "El equilibrio en la inclusión de granos y forrajes es clave para lograr una die…"
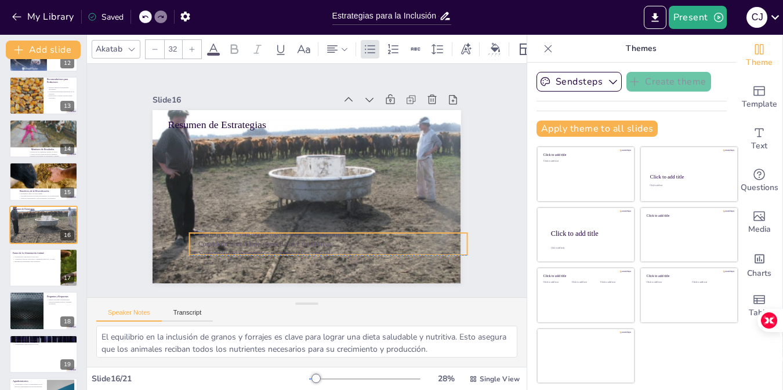
drag, startPoint x: 216, startPoint y: 198, endPoint x: 229, endPoint y: 244, distance: 47.0
click at [229, 244] on div "Equilibrar la inclusión de ingredientes es fundamental. Considerar necesidades …" at bounding box center [314, 247] width 277 height 86
click at [229, 244] on p "Considerar necesidades específicas y monitorear." at bounding box center [300, 248] width 257 height 122
click at [217, 45] on icon at bounding box center [213, 49] width 14 height 14
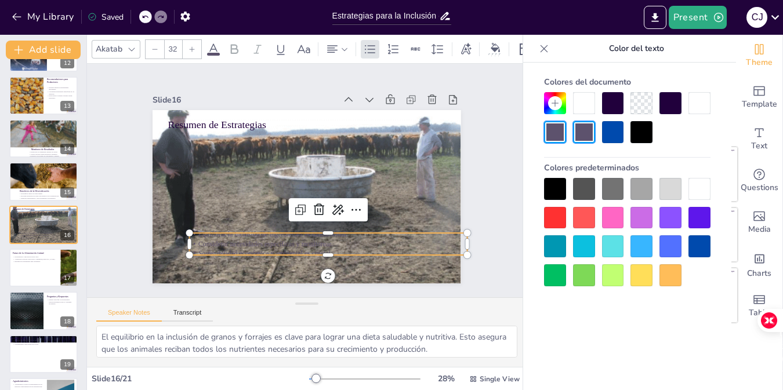
click at [698, 188] on div at bounding box center [699, 189] width 22 height 22
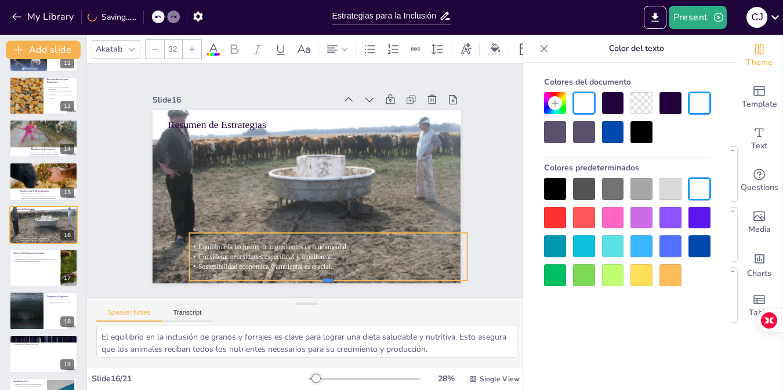
drag, startPoint x: 320, startPoint y: 253, endPoint x: 346, endPoint y: 278, distance: 36.5
click at [346, 278] on div at bounding box center [305, 287] width 273 height 67
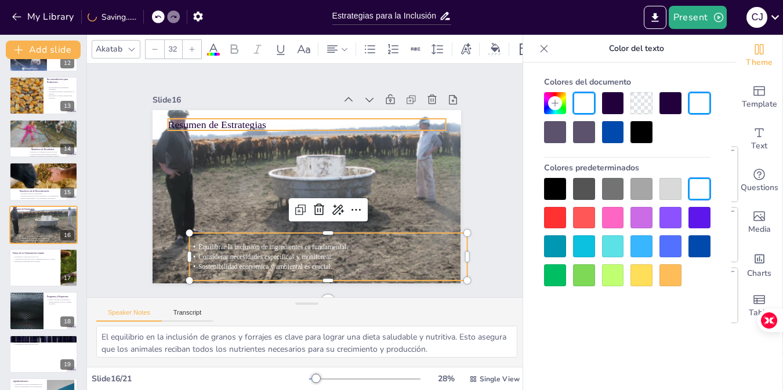
click at [232, 124] on p "Resumen de Estrategias" at bounding box center [312, 124] width 277 height 43
type input "48"
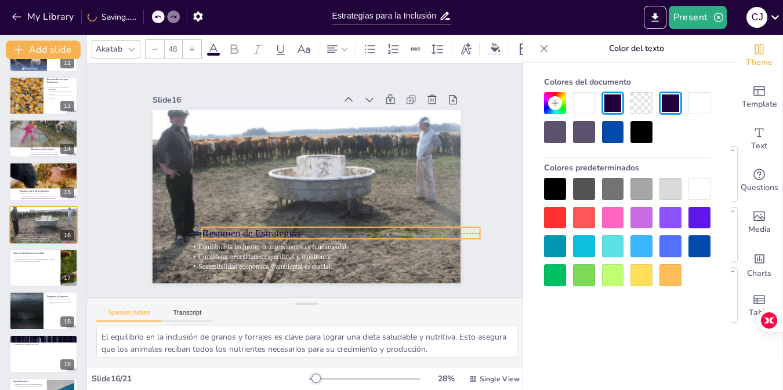
drag, startPoint x: 232, startPoint y: 124, endPoint x: 266, endPoint y: 233, distance: 114.3
click at [266, 144] on div "Resumen de Estrategias Equilibrar la inclusión de ingredientes es fundamental. …" at bounding box center [321, 111] width 302 height 64
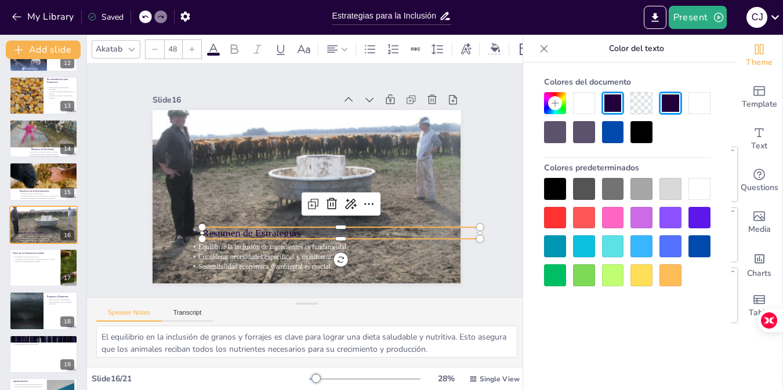
click at [698, 188] on div at bounding box center [699, 189] width 22 height 22
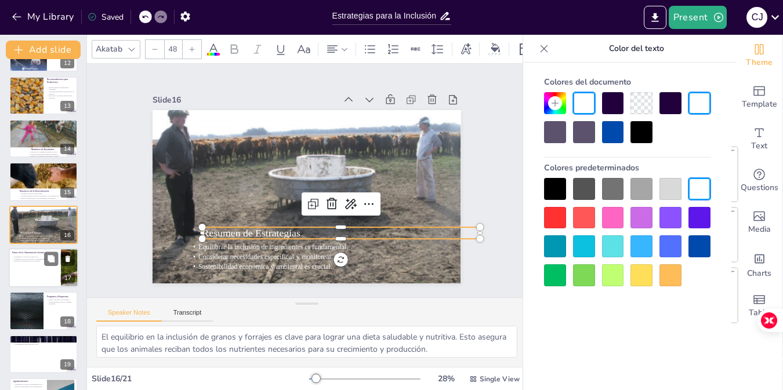
click at [20, 281] on div at bounding box center [44, 267] width 70 height 39
type textarea "La investigación y la innovación son esenciales para el futuro de la alimentaci…"
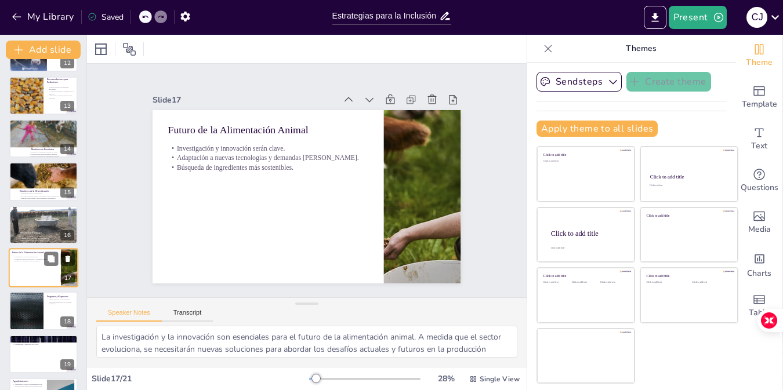
scroll to position [553, 0]
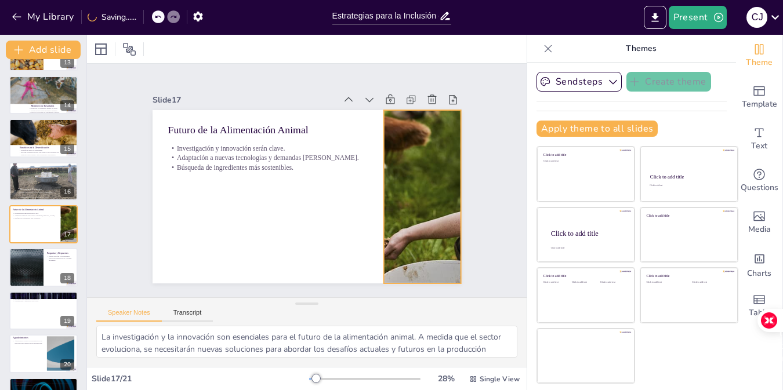
click at [408, 177] on div at bounding box center [420, 208] width 368 height 209
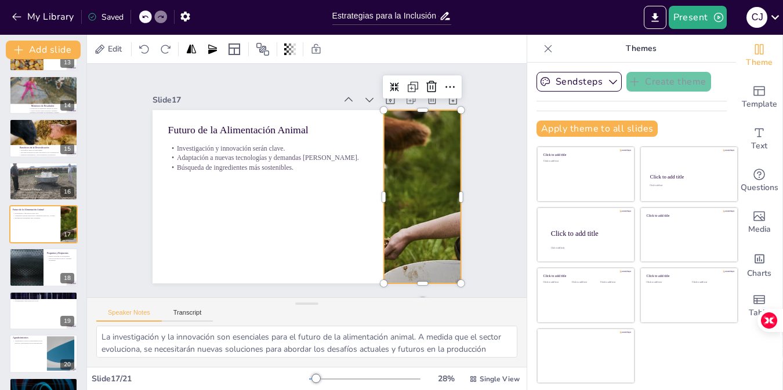
click at [375, 190] on div at bounding box center [416, 220] width 380 height 243
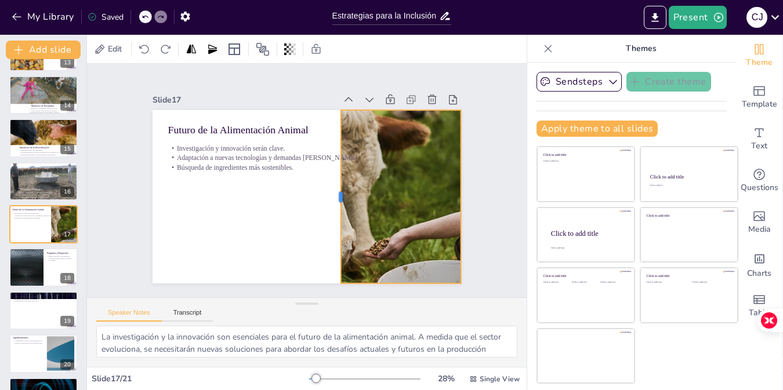
drag, startPoint x: 373, startPoint y: 191, endPoint x: 329, endPoint y: 187, distance: 44.3
click at [329, 187] on div at bounding box center [332, 203] width 45 height 172
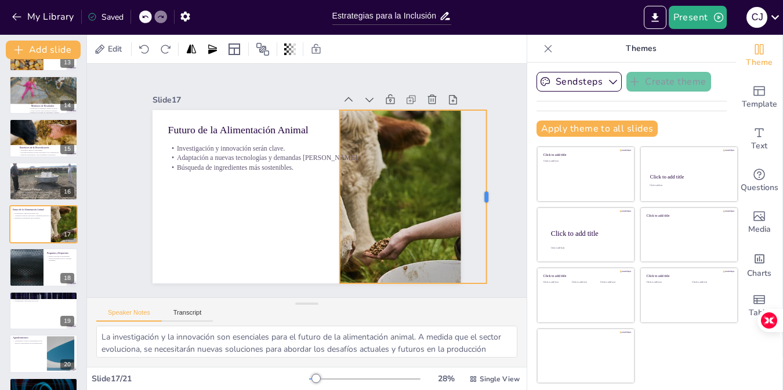
drag, startPoint x: 452, startPoint y: 190, endPoint x: 478, endPoint y: 191, distance: 25.5
click at [478, 191] on div at bounding box center [477, 253] width 63 height 168
click at [43, 257] on div at bounding box center [44, 267] width 70 height 39
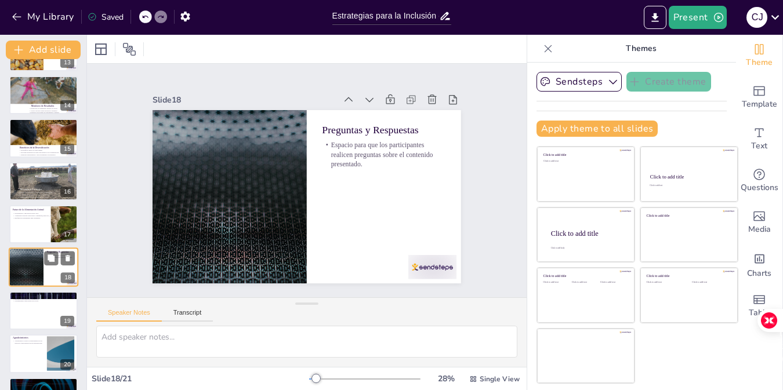
scroll to position [589, 0]
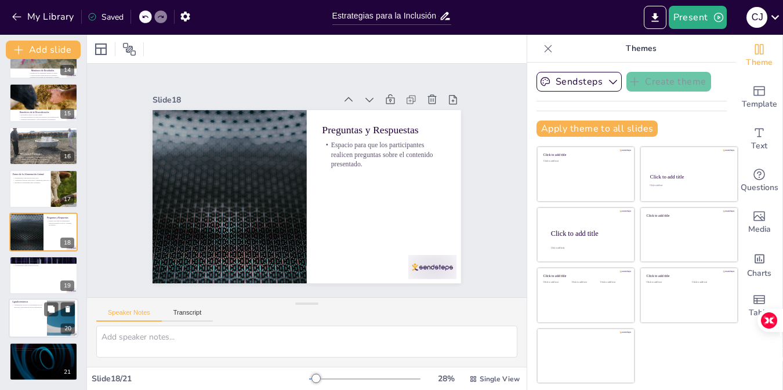
click at [32, 321] on div at bounding box center [44, 318] width 70 height 39
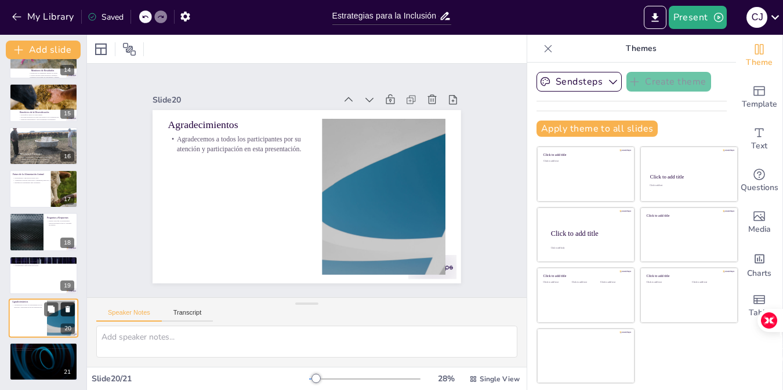
click at [67, 311] on icon at bounding box center [68, 309] width 5 height 6
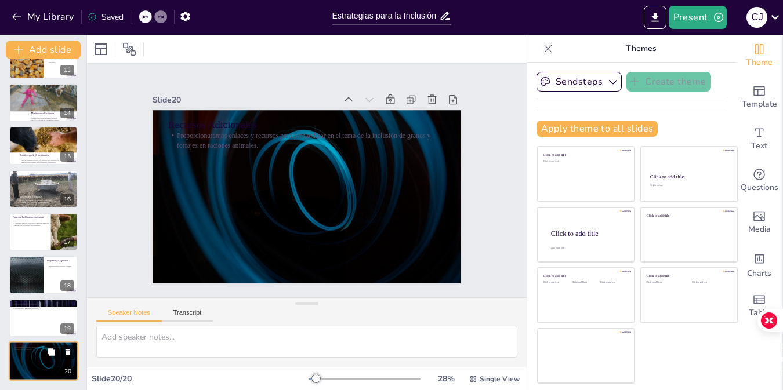
scroll to position [546, 0]
click at [68, 311] on icon at bounding box center [68, 309] width 5 height 6
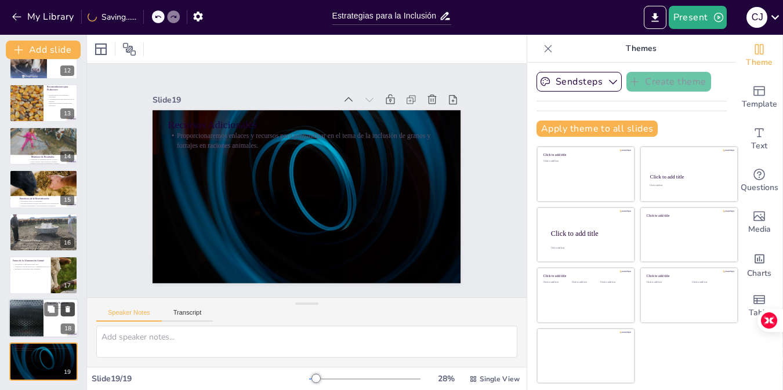
click at [68, 309] on icon at bounding box center [68, 310] width 5 height 6
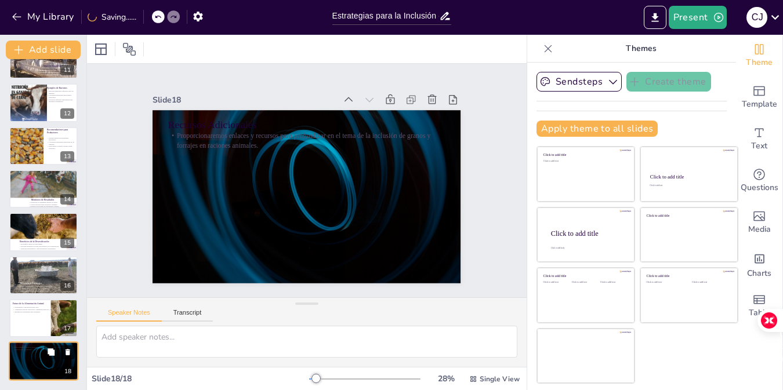
click at [69, 352] on icon at bounding box center [68, 353] width 5 height 6
type textarea "La investigación y la innovación son esenciales para el futuro de la alimentaci…"
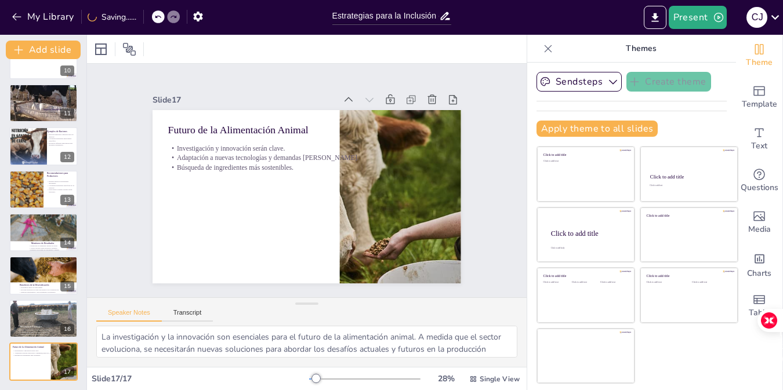
scroll to position [416, 0]
click at [508, 141] on div "Slide 1 Estrategias Efectivas para la Inclusión de Granos y Forrajes en las Rac…" at bounding box center [306, 181] width 478 height 320
click at [663, 18] on button "Export to PowerPoint" at bounding box center [655, 17] width 23 height 23
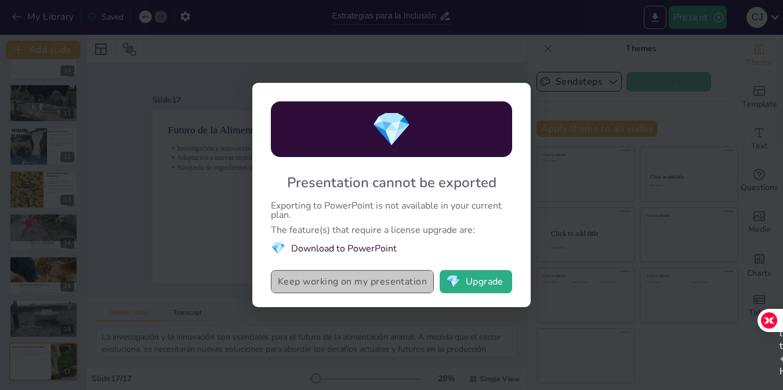
click at [404, 282] on button "Keep working on my presentation" at bounding box center [352, 281] width 163 height 23
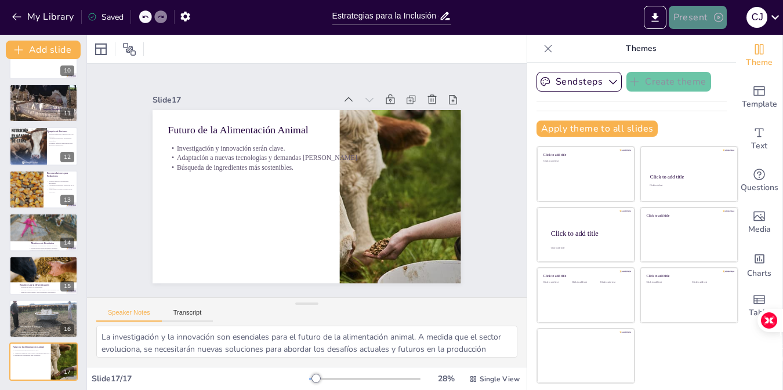
click at [687, 23] on button "Present" at bounding box center [698, 17] width 58 height 23
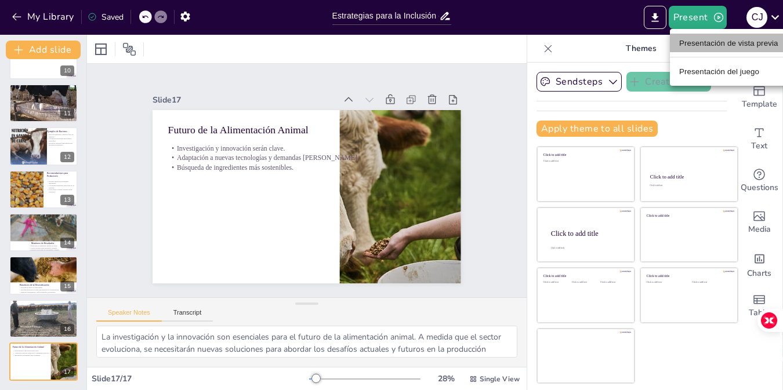
click at [703, 44] on font "Presentación de vista previa" at bounding box center [728, 43] width 99 height 9
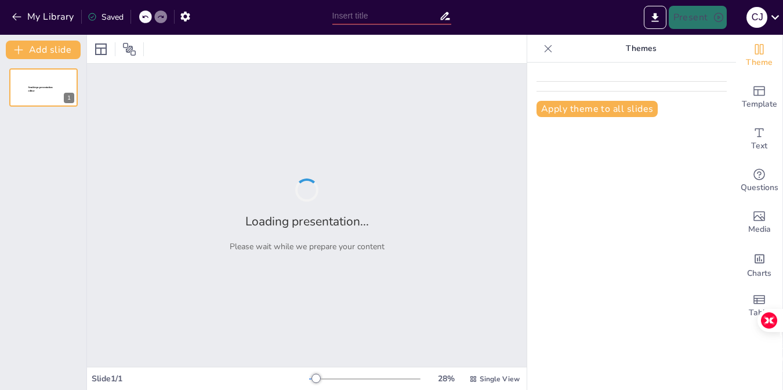
type input "Estrategias para la Inclusión de Granos y Forrajes en Raciones Animales"
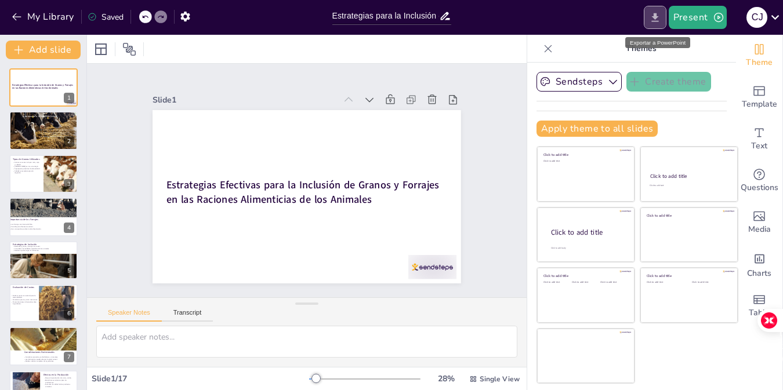
click at [658, 26] on button "Export to PowerPoint" at bounding box center [655, 17] width 23 height 23
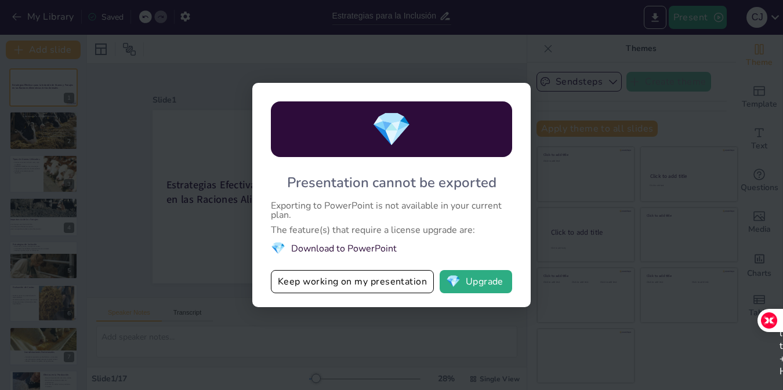
click at [523, 39] on div "💎 Presentation cannot be exported Exporting to PowerPoint is not available in y…" at bounding box center [391, 195] width 783 height 390
click at [455, 285] on span "💎" at bounding box center [453, 282] width 14 height 12
